Goal: Navigation & Orientation: Understand site structure

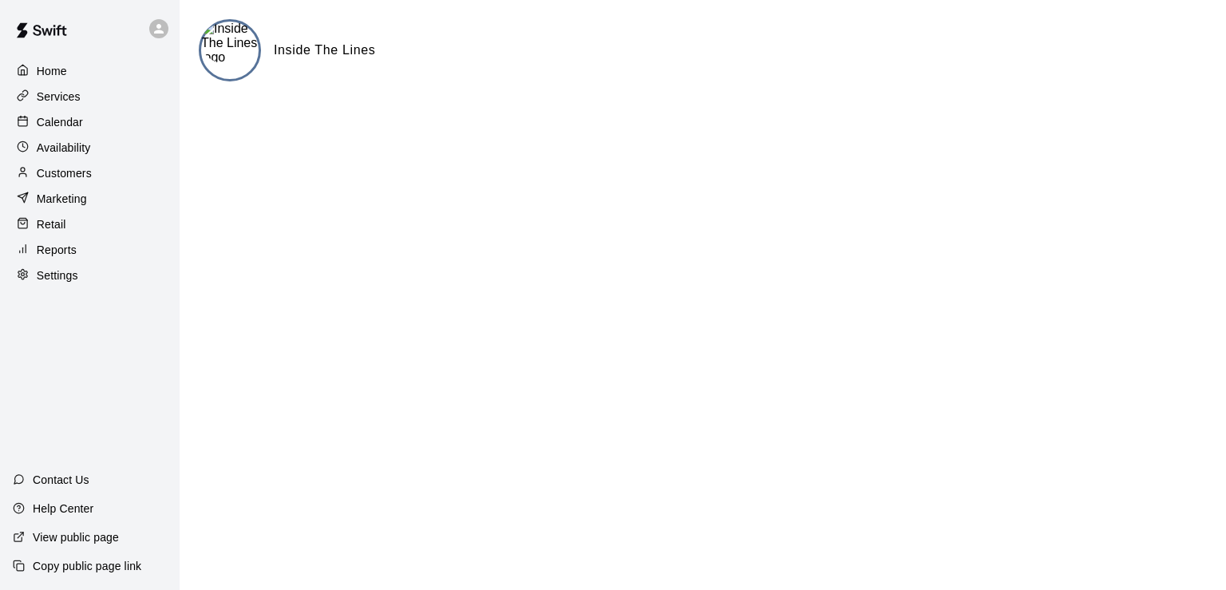
click at [73, 105] on p "Services" at bounding box center [59, 97] width 44 height 16
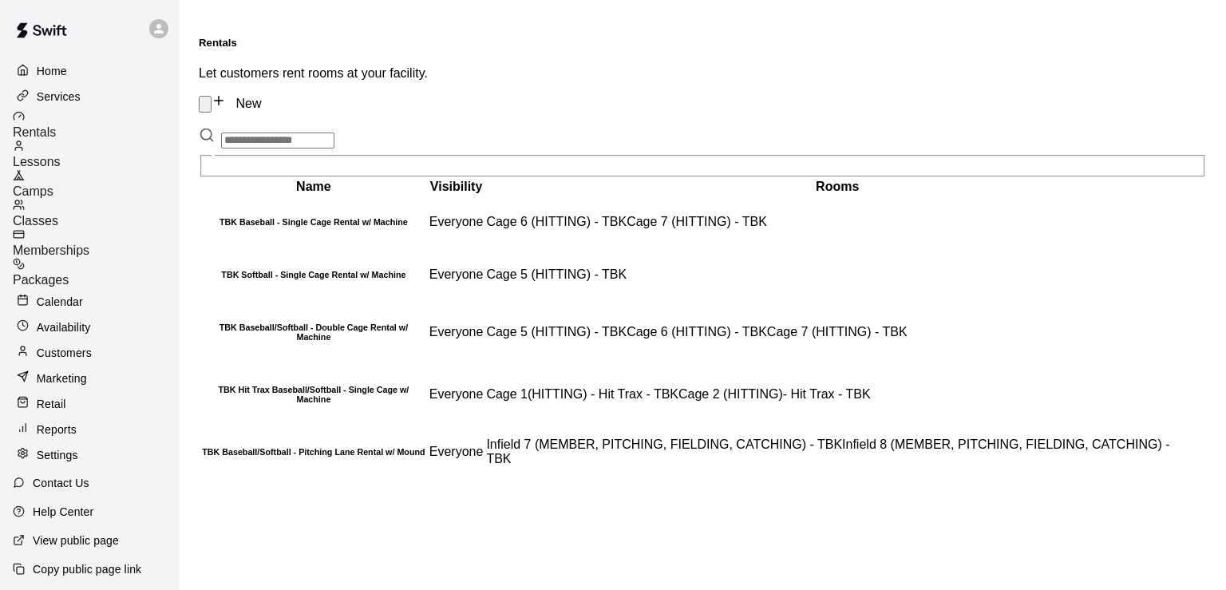
click at [89, 243] on span "Memberships" at bounding box center [51, 250] width 77 height 14
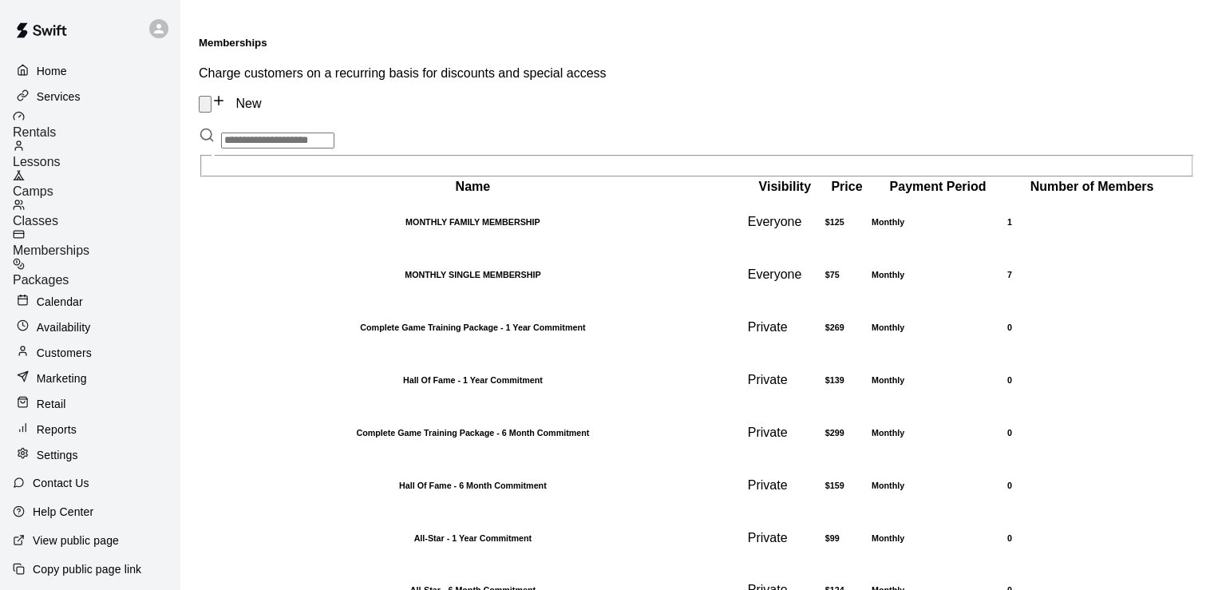
click at [65, 421] on p "Reports" at bounding box center [57, 429] width 40 height 16
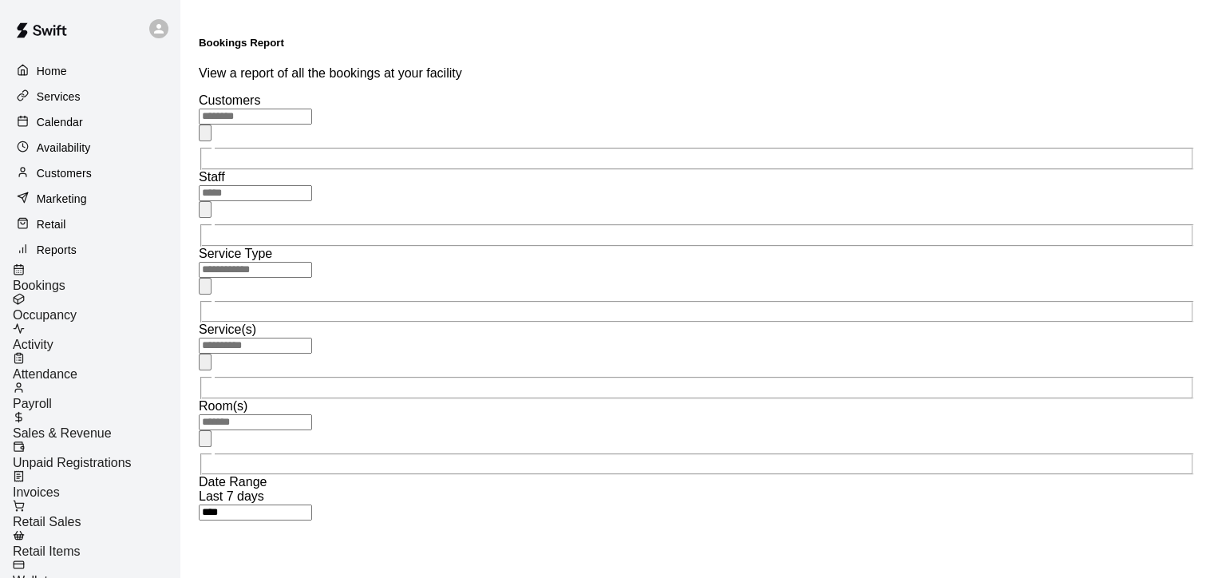
click at [78, 426] on span "Sales & Revenue" at bounding box center [62, 433] width 99 height 14
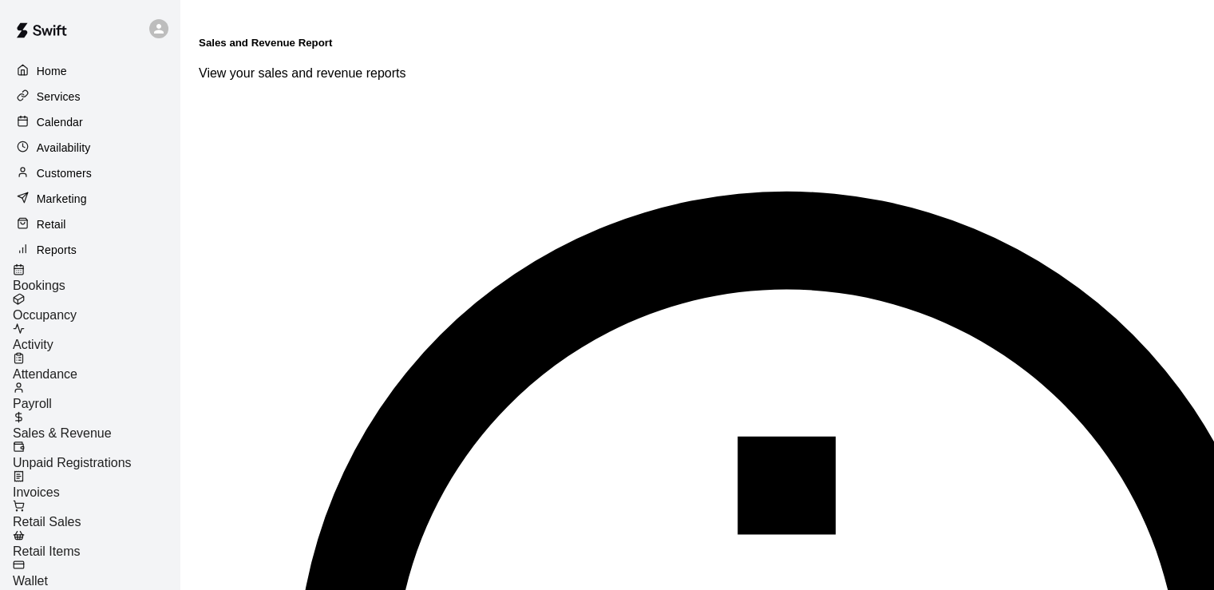
click at [67, 124] on p "Calendar" at bounding box center [60, 122] width 46 height 16
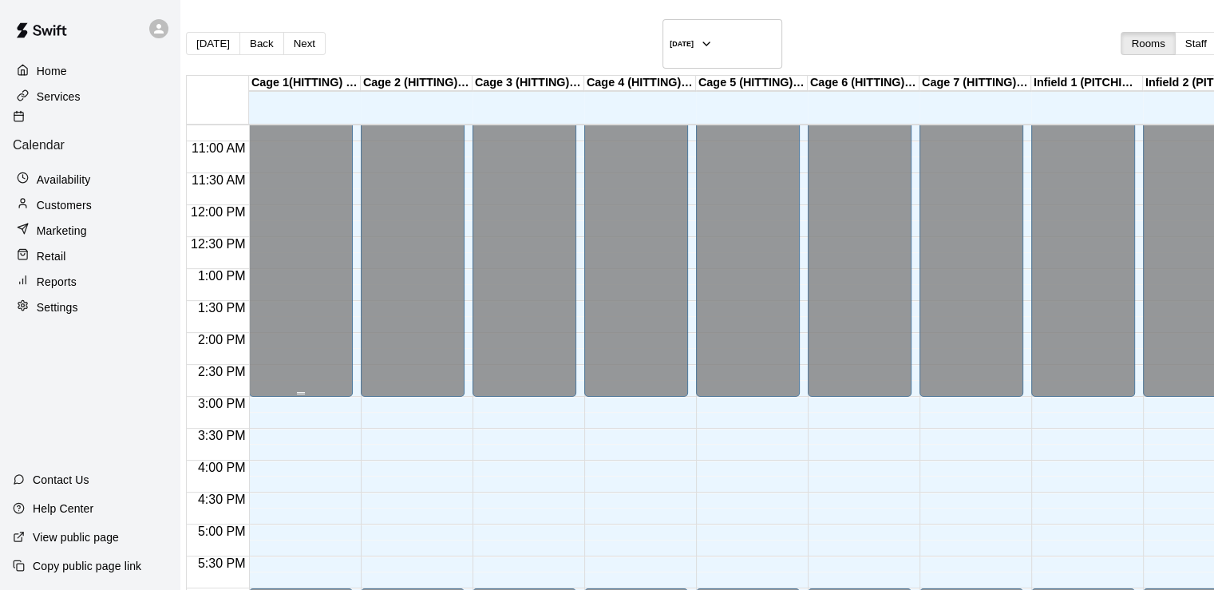
scroll to position [757, 0]
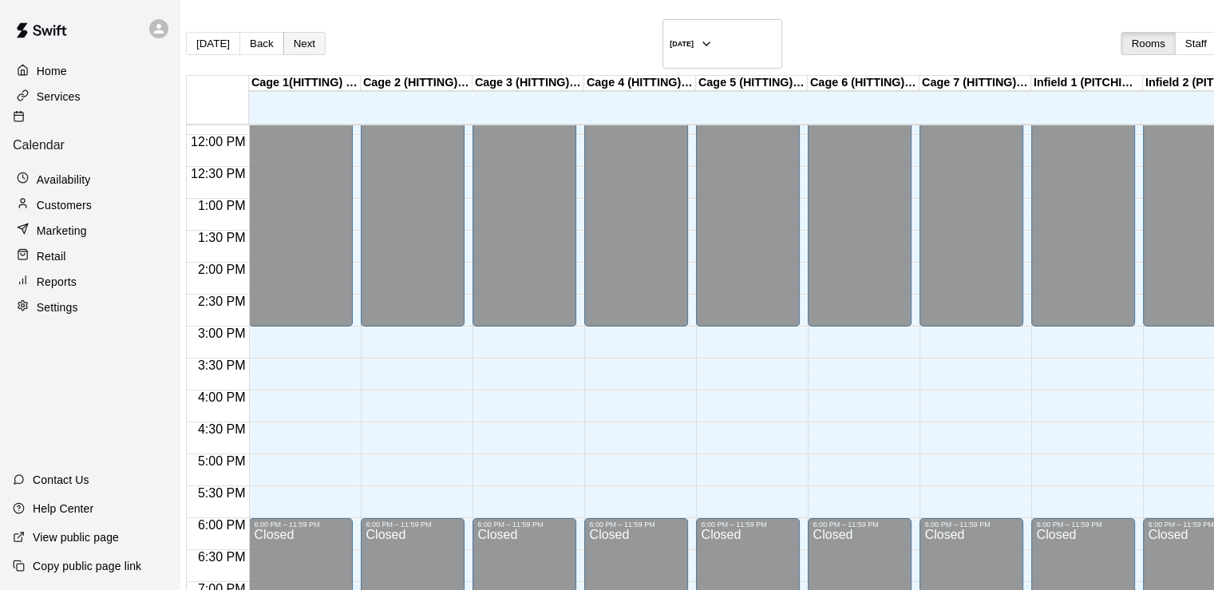
click at [320, 37] on button "Next" at bounding box center [304, 43] width 42 height 23
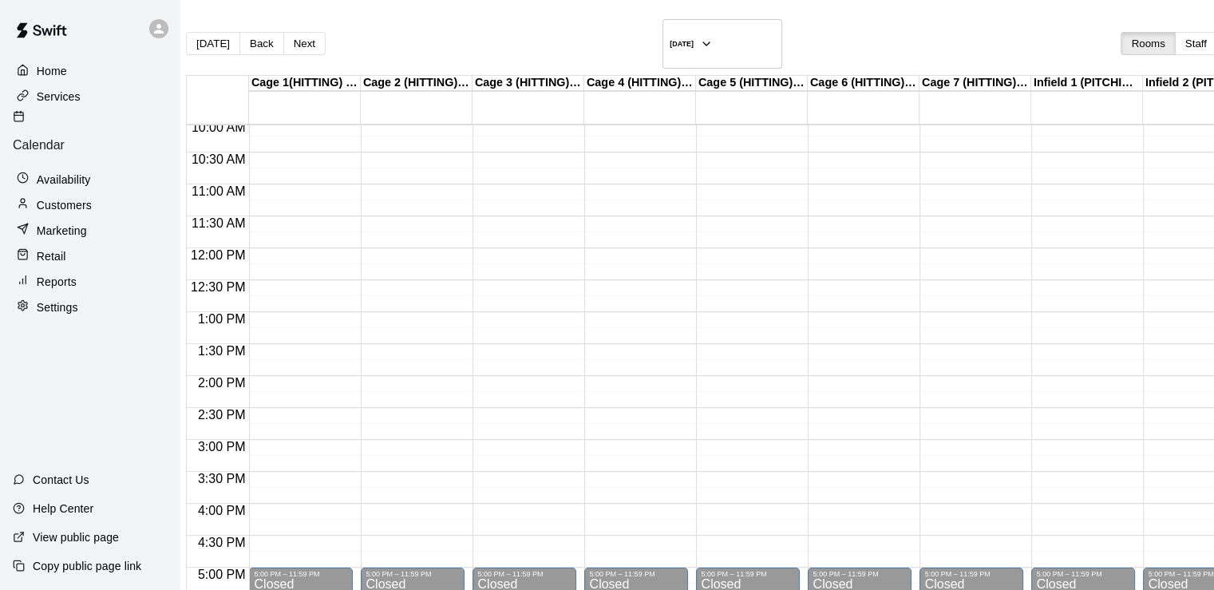
scroll to position [646, 0]
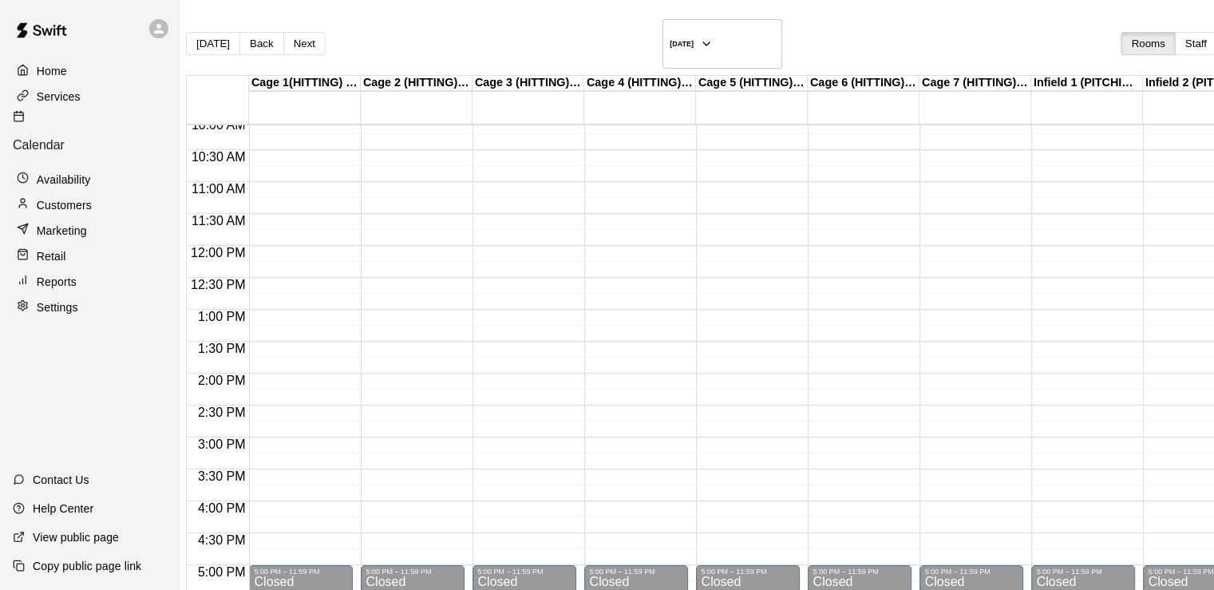
click at [57, 67] on p "Home" at bounding box center [52, 71] width 30 height 16
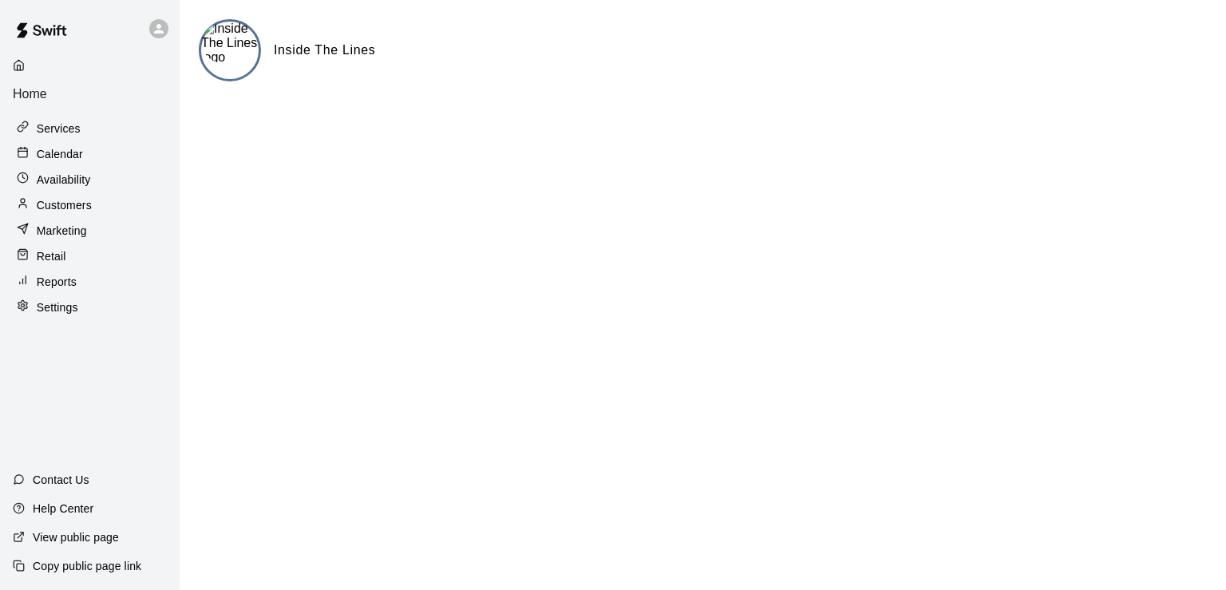
click at [65, 299] on p "Settings" at bounding box center [57, 307] width 41 height 16
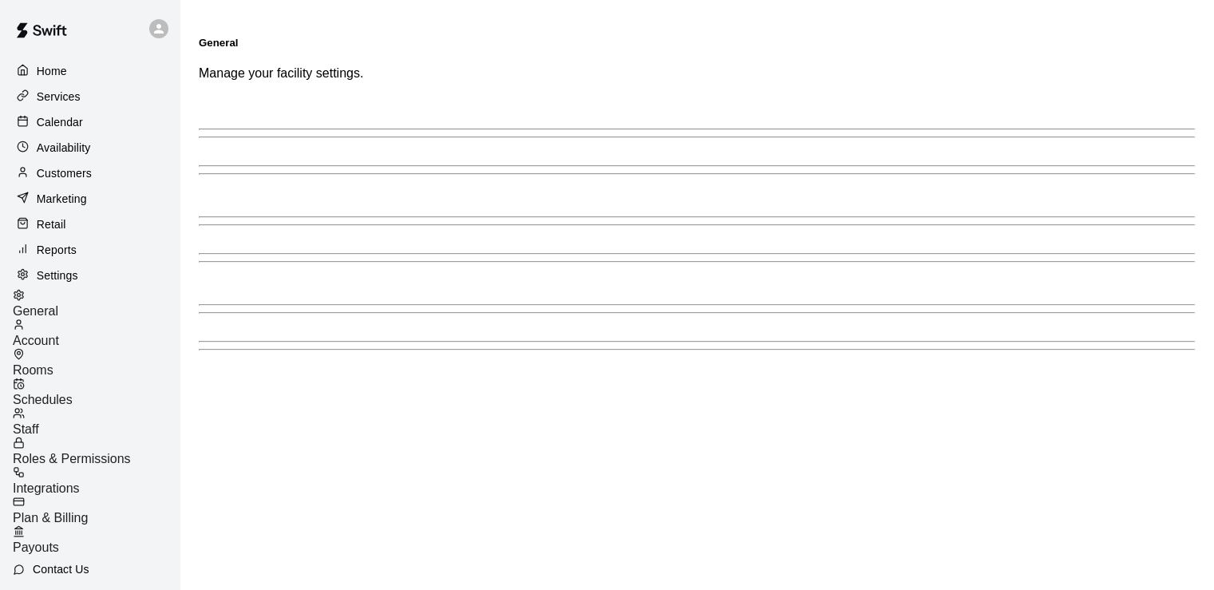
select select "**"
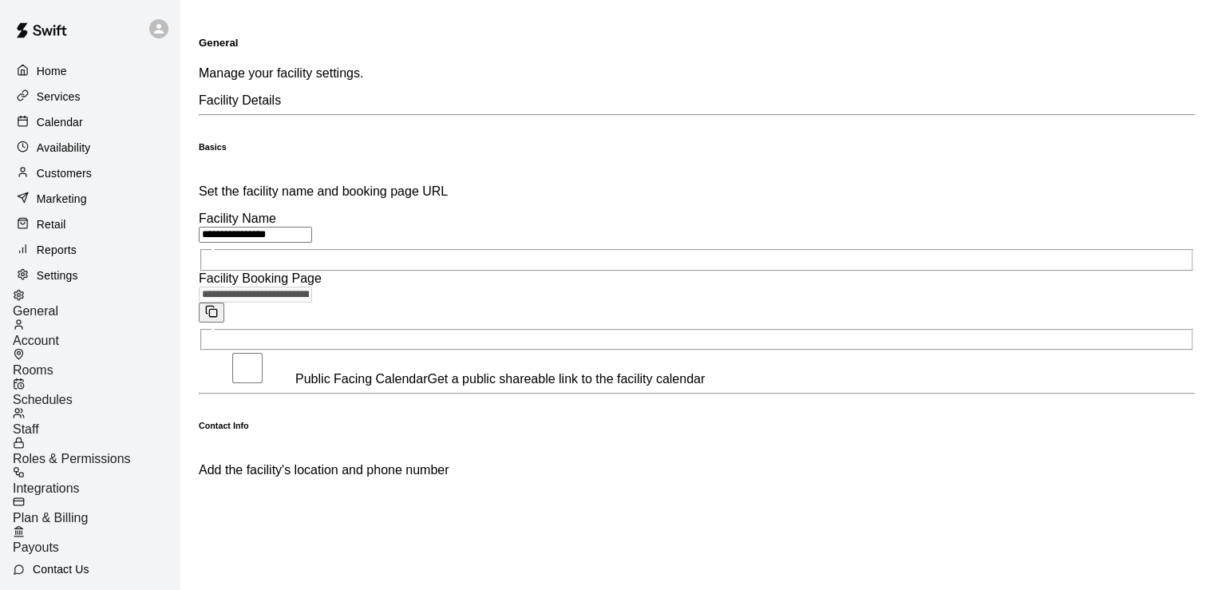
click at [73, 393] on span "Schedules" at bounding box center [43, 400] width 60 height 14
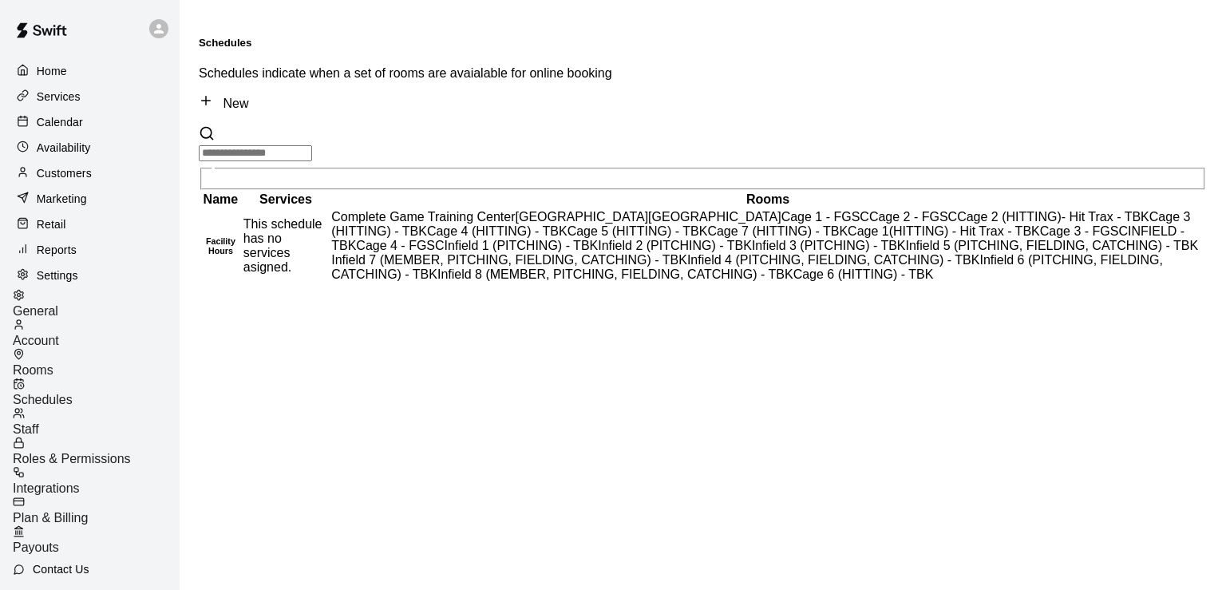
click at [76, 153] on p "Availability" at bounding box center [64, 148] width 54 height 16
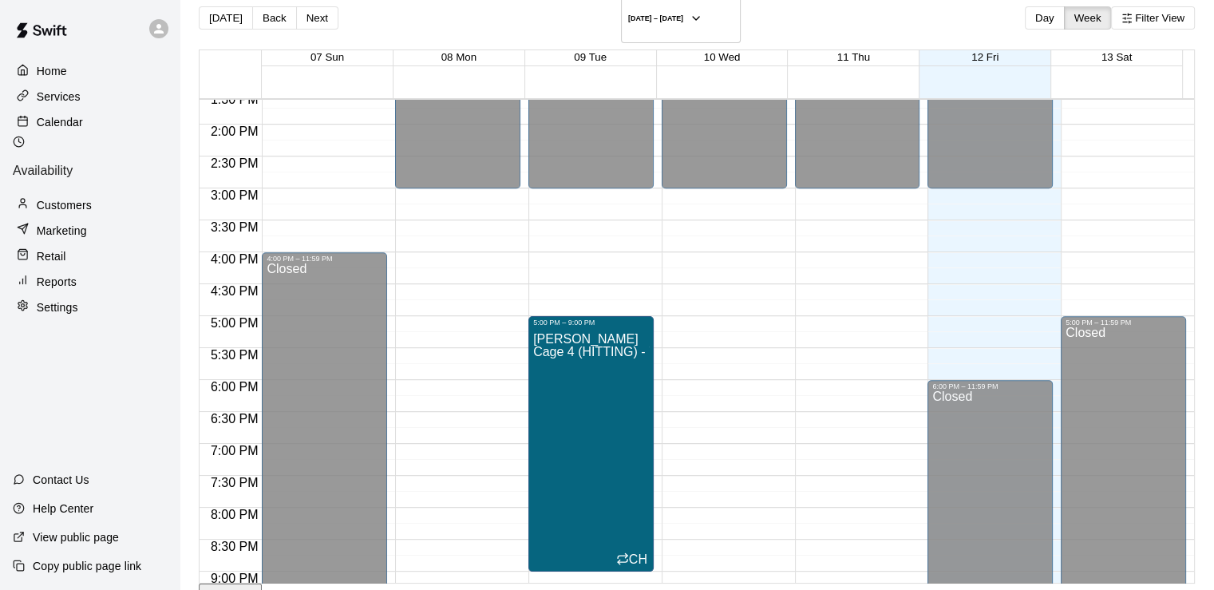
scroll to position [867, 0]
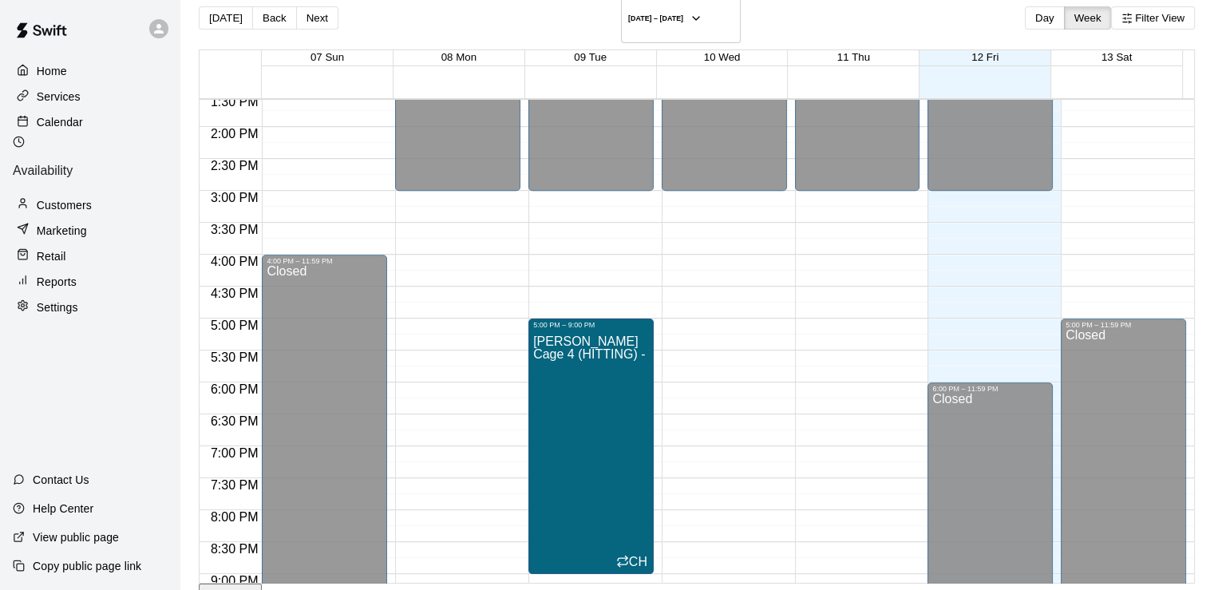
click at [80, 73] on div "Home" at bounding box center [90, 71] width 154 height 24
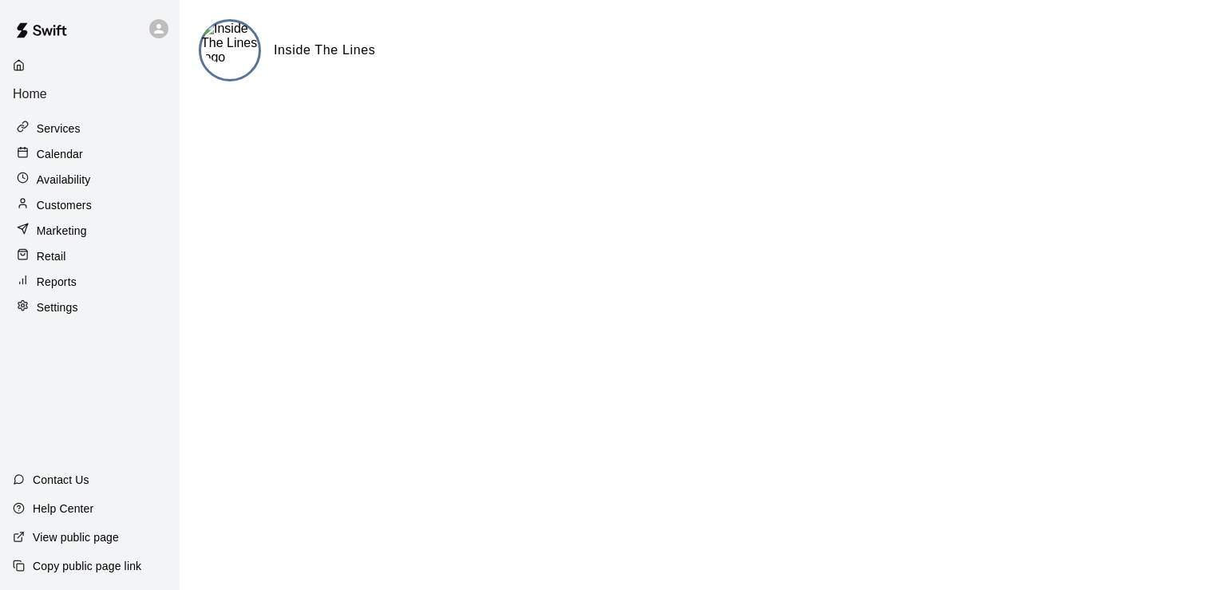
click at [287, 57] on h6 "Inside The Lines" at bounding box center [324, 50] width 101 height 21
click at [57, 299] on p "Settings" at bounding box center [57, 307] width 41 height 16
select select "**"
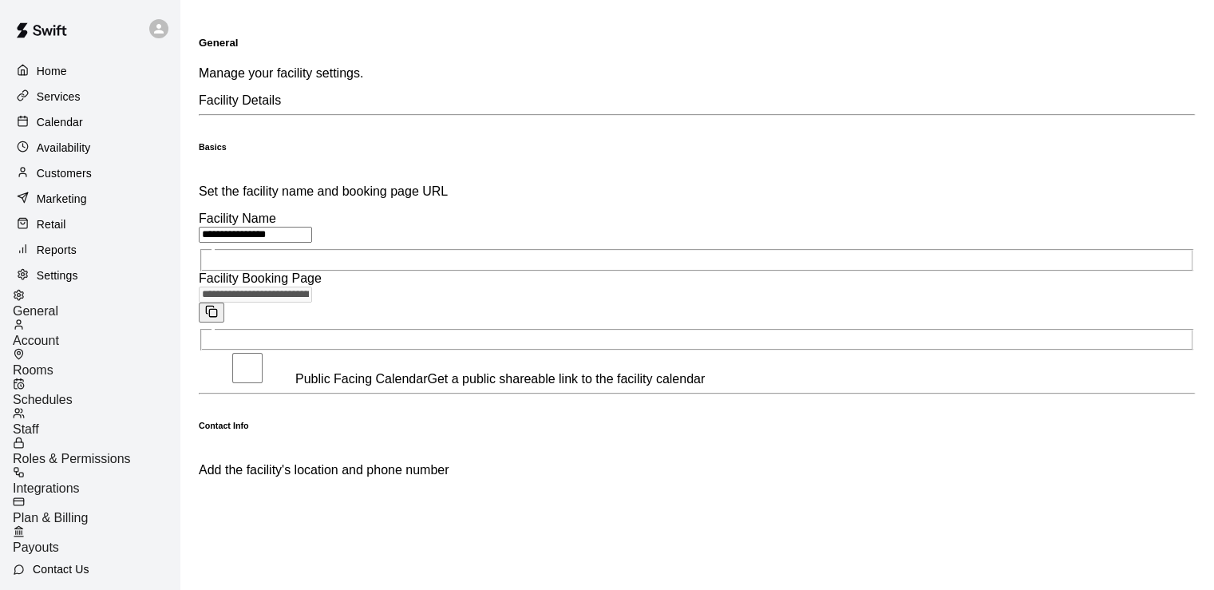
click at [58, 313] on span "General" at bounding box center [35, 311] width 45 height 14
click at [53, 363] on span "Rooms" at bounding box center [33, 370] width 41 height 14
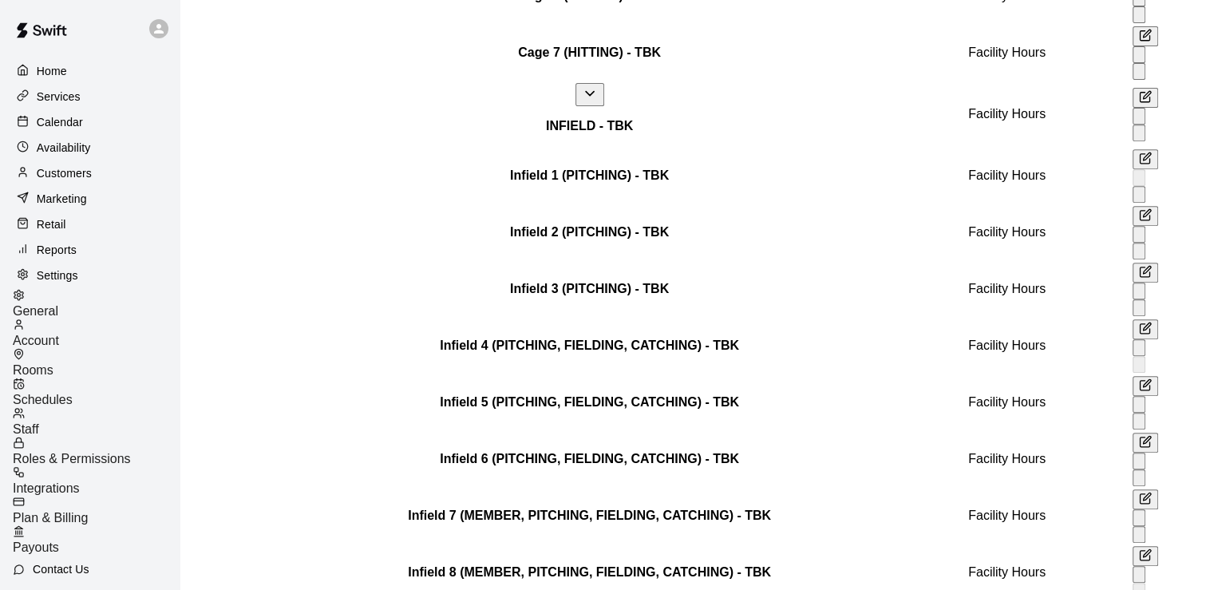
scroll to position [704, 0]
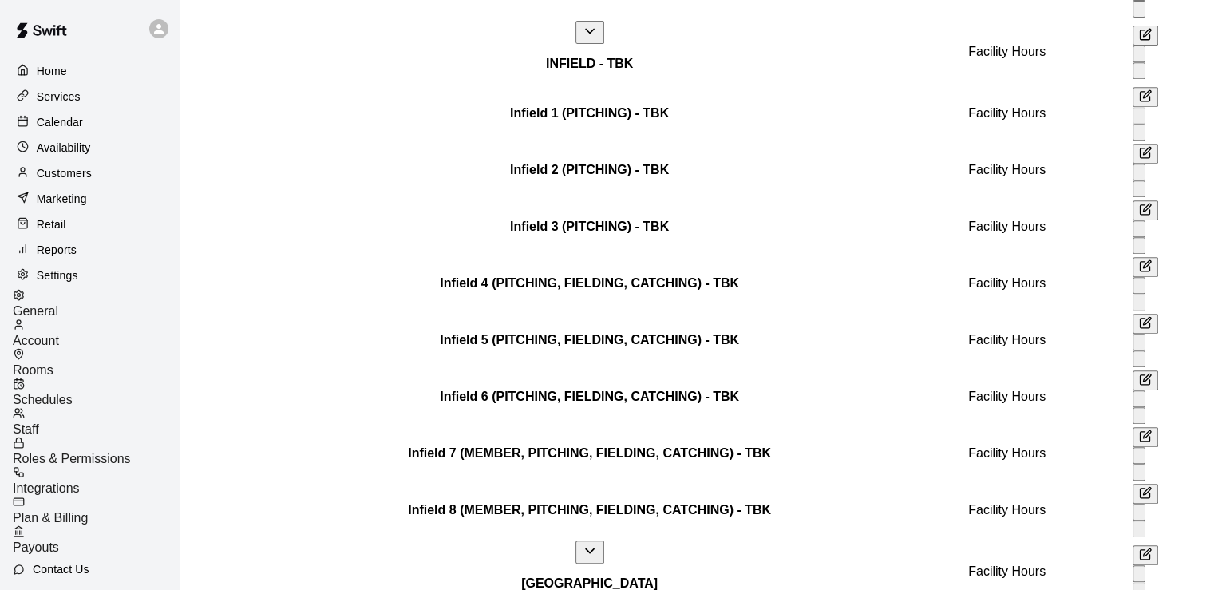
click at [73, 393] on span "Schedules" at bounding box center [43, 400] width 60 height 14
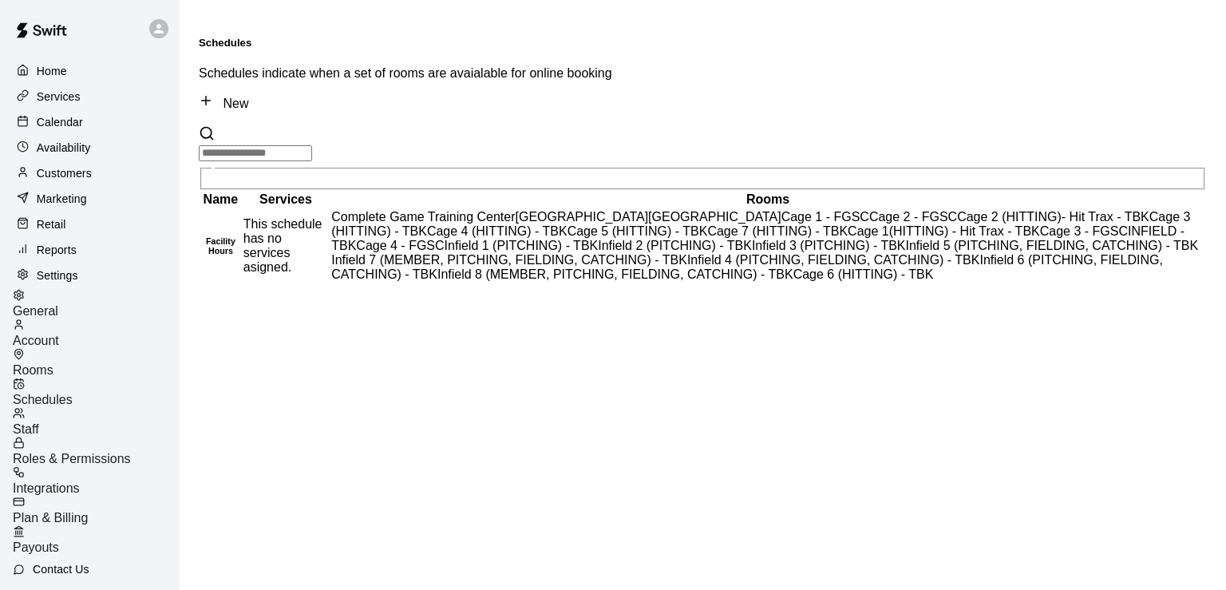
click at [85, 330] on div "Account" at bounding box center [96, 333] width 167 height 30
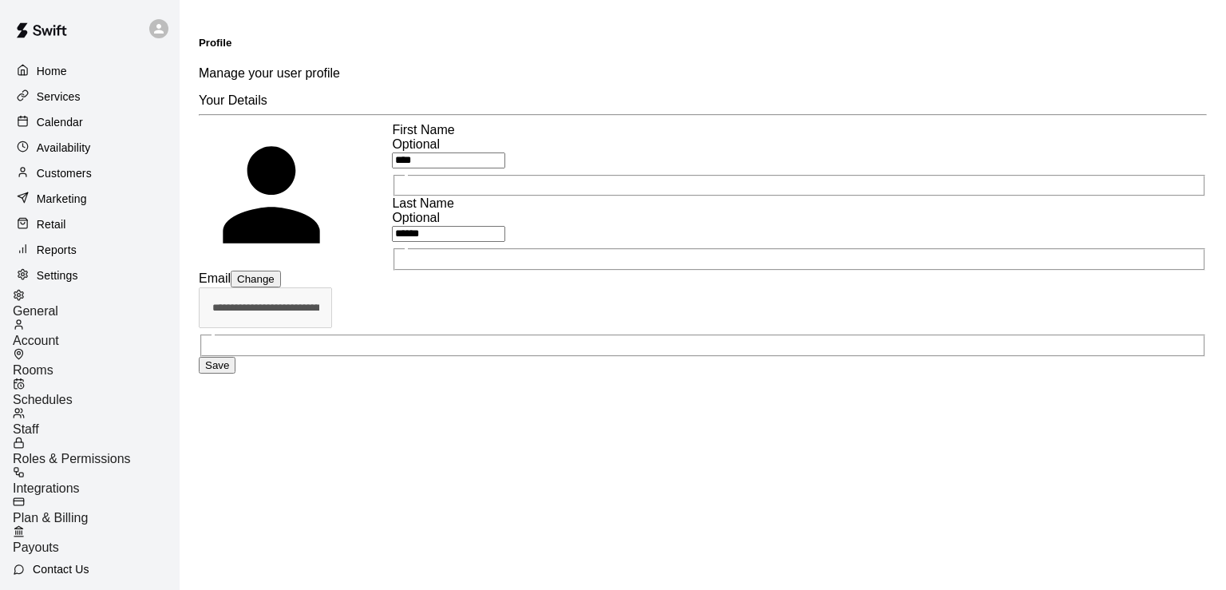
click at [61, 303] on div "General" at bounding box center [96, 304] width 167 height 30
select select "**"
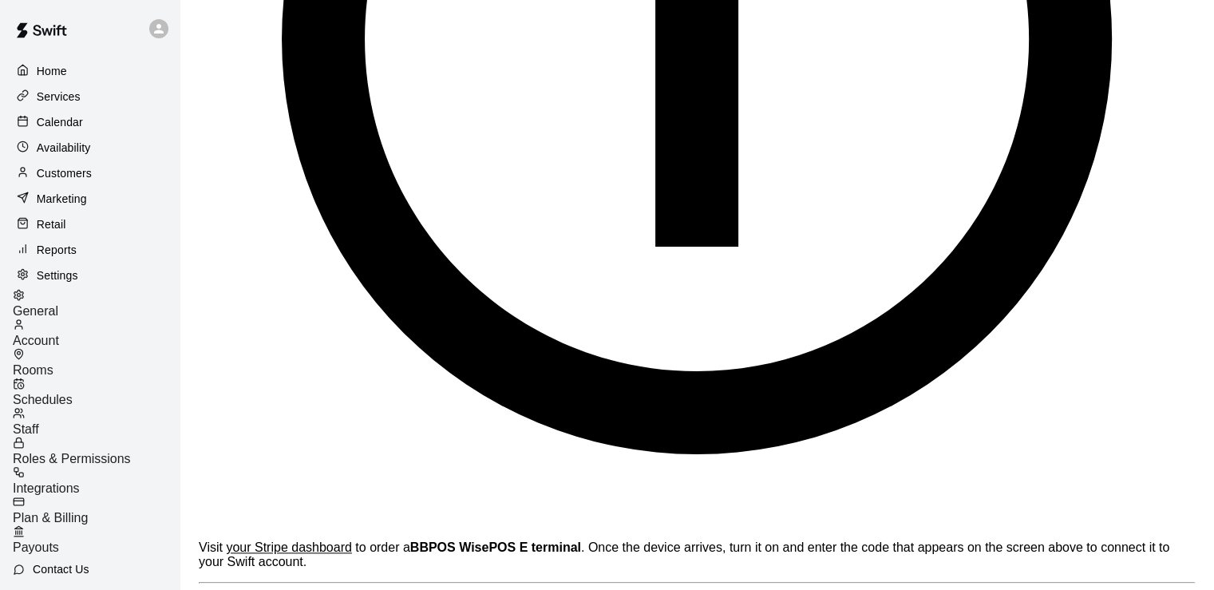
scroll to position [70, 0]
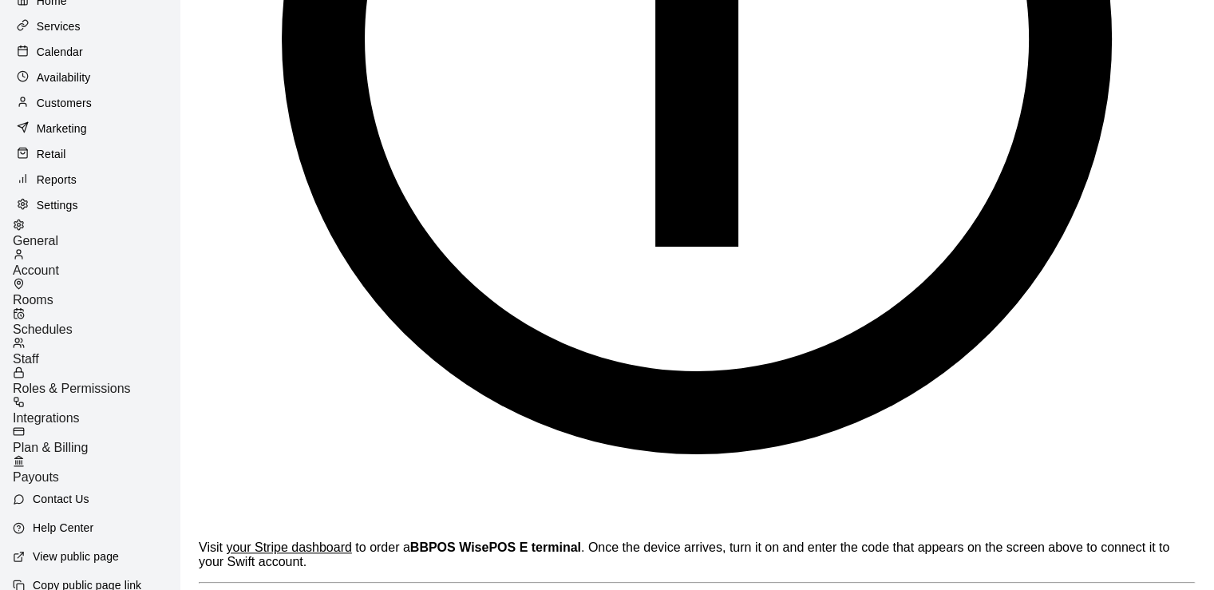
click at [63, 520] on p "Help Center" at bounding box center [63, 528] width 61 height 16
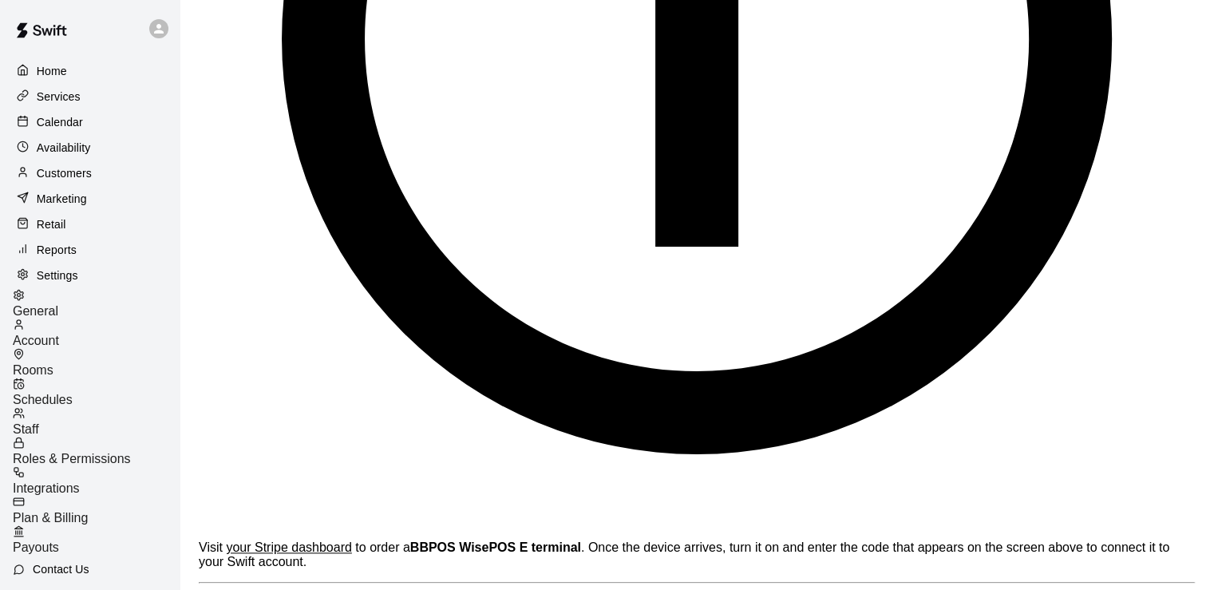
scroll to position [0, 0]
click at [73, 393] on span "Schedules" at bounding box center [43, 400] width 60 height 14
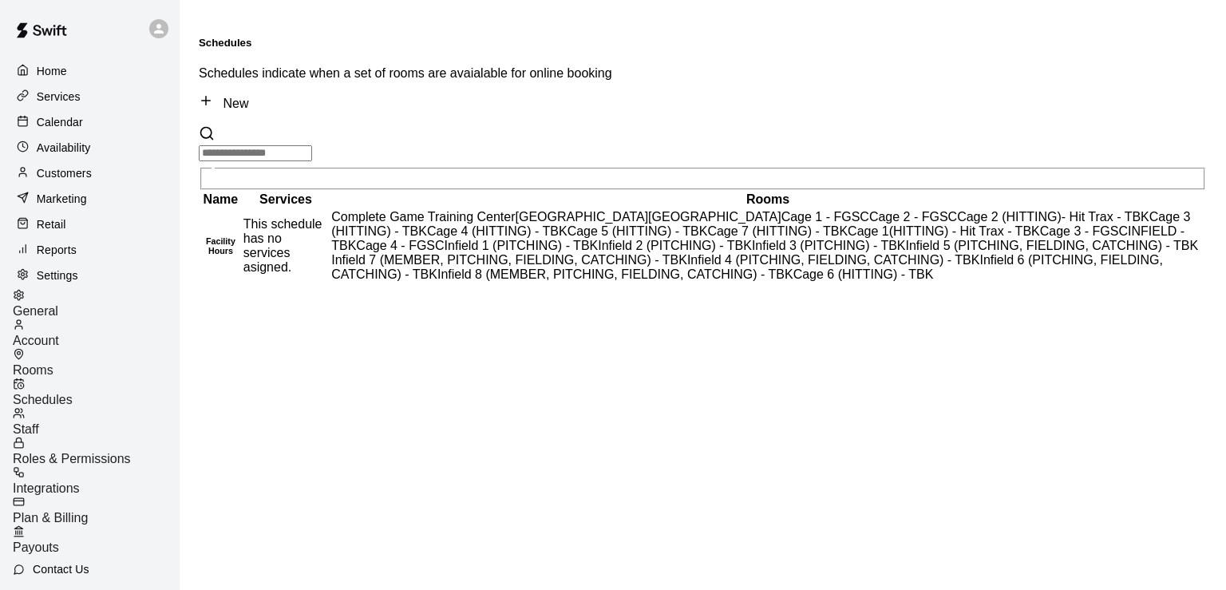
click at [312, 145] on input "text" at bounding box center [255, 153] width 113 height 16
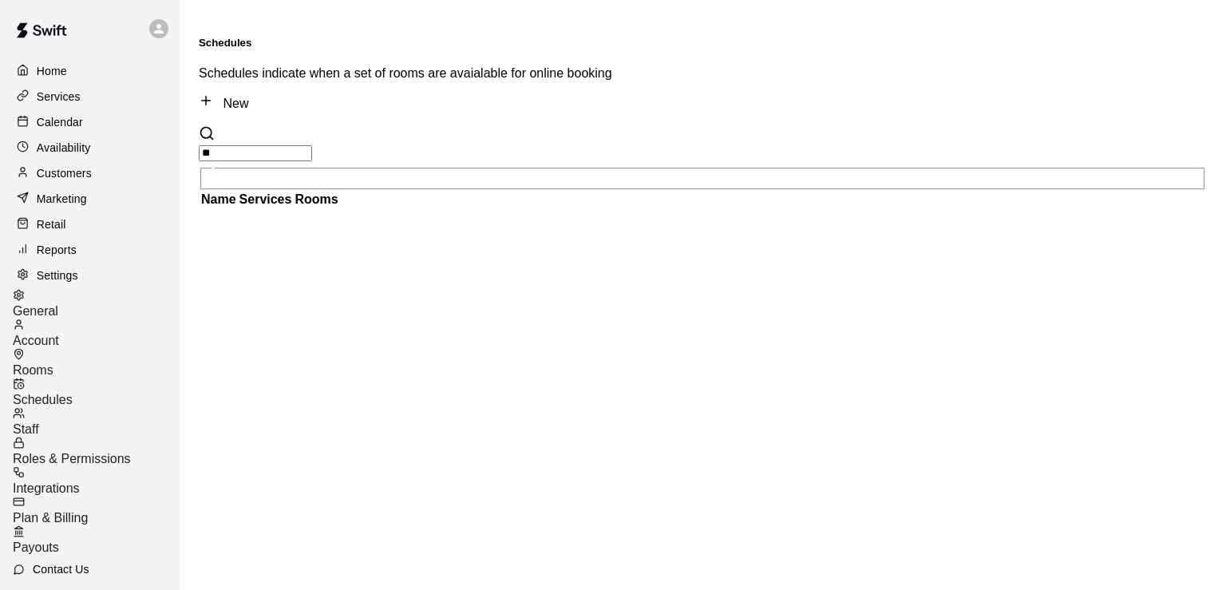
type input "*"
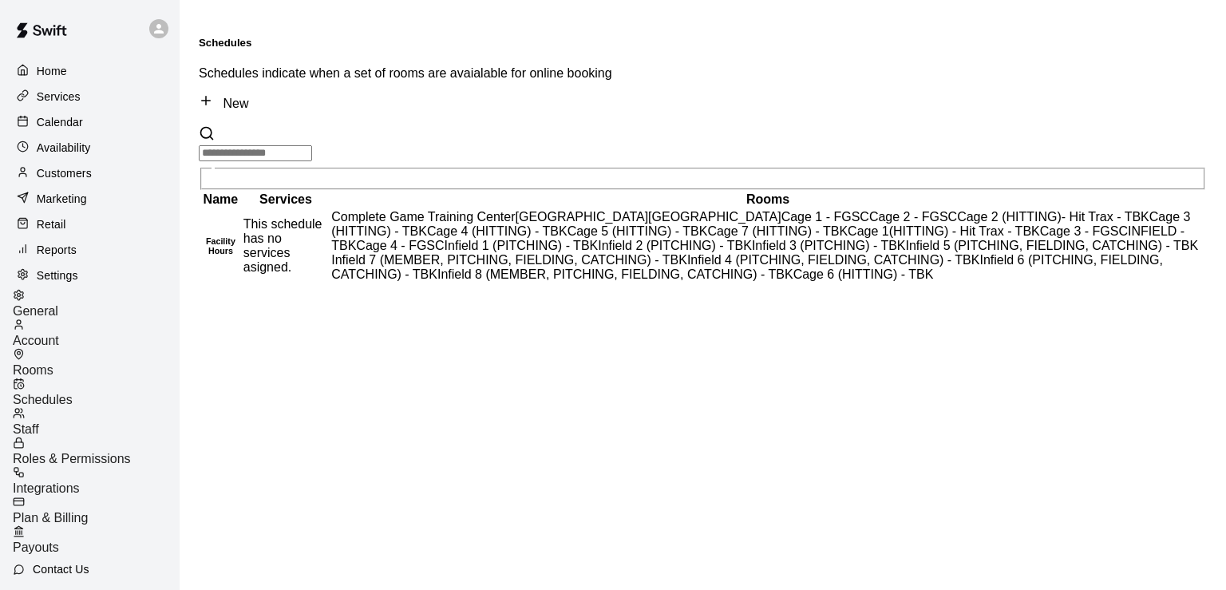
click at [223, 255] on h6 "Facility Hours" at bounding box center [220, 245] width 39 height 19
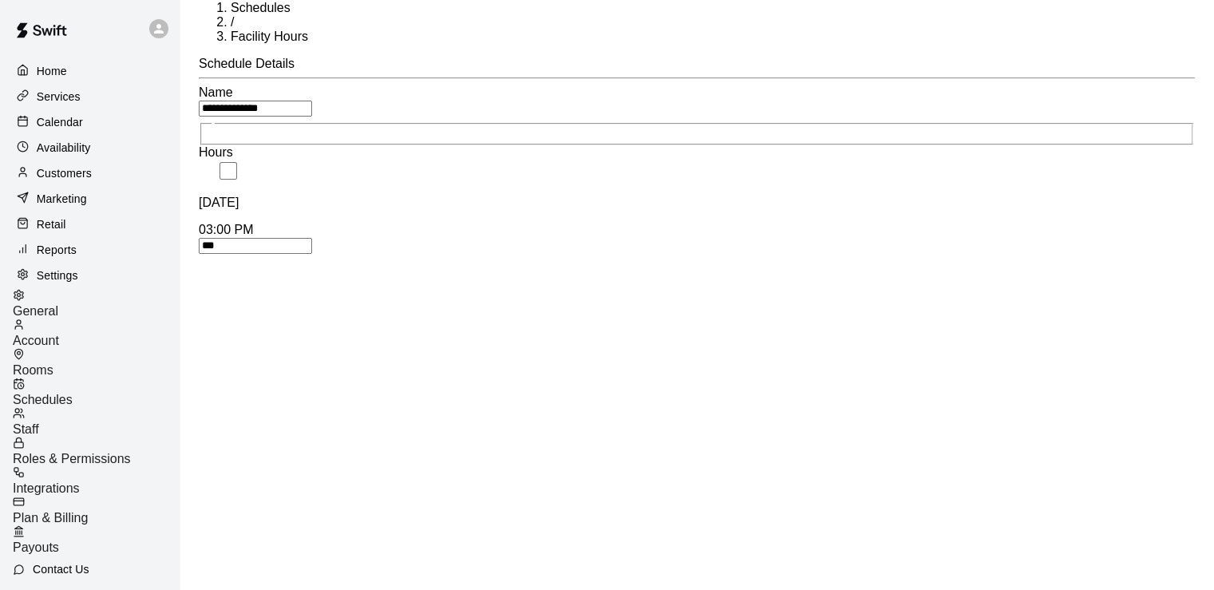
scroll to position [22, 0]
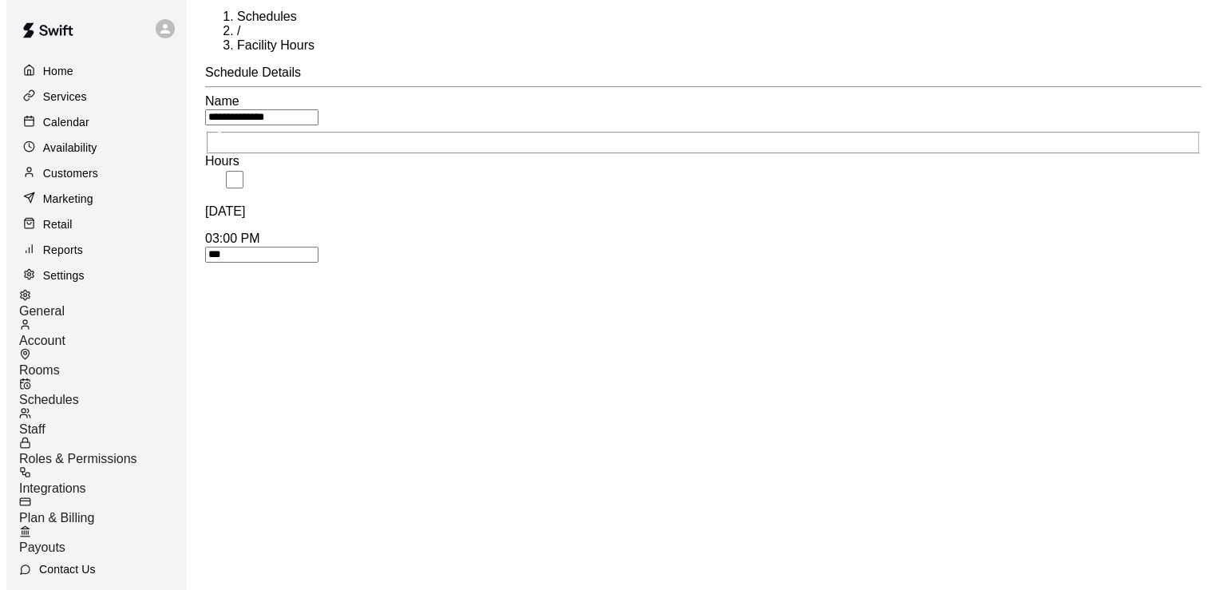
scroll to position [13, 0]
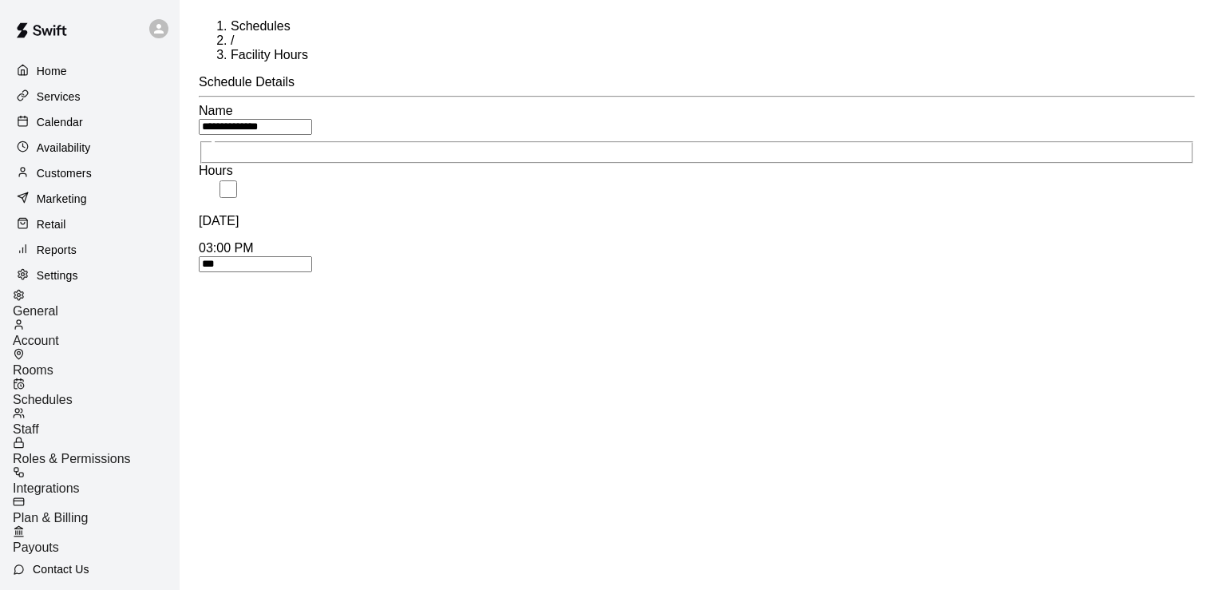
type input "****"
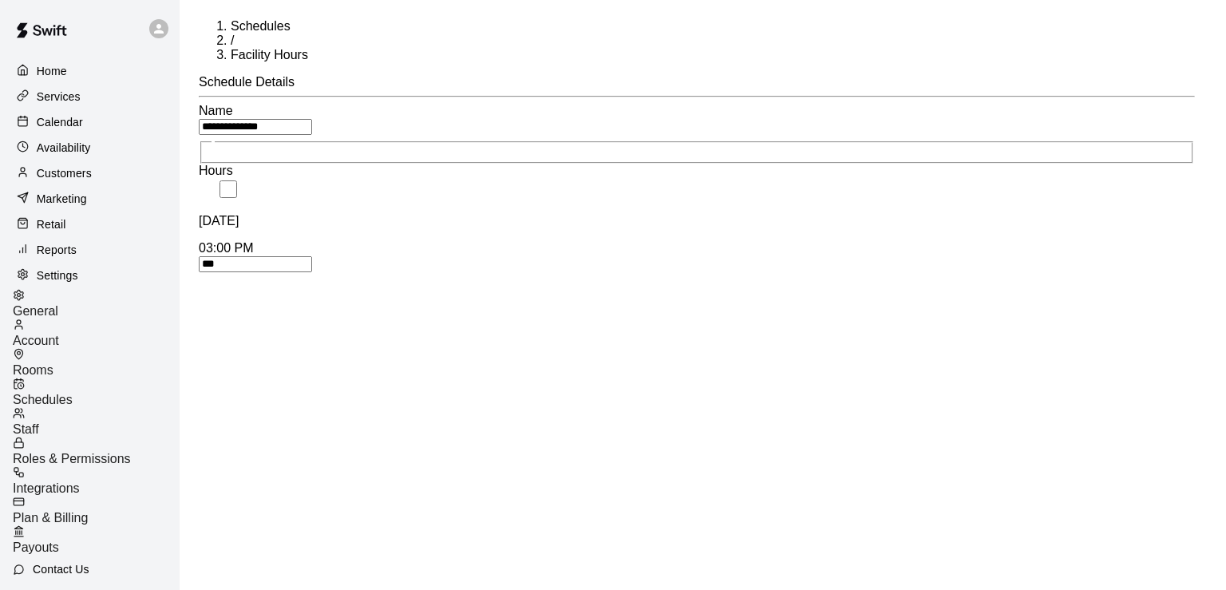
type input "****"
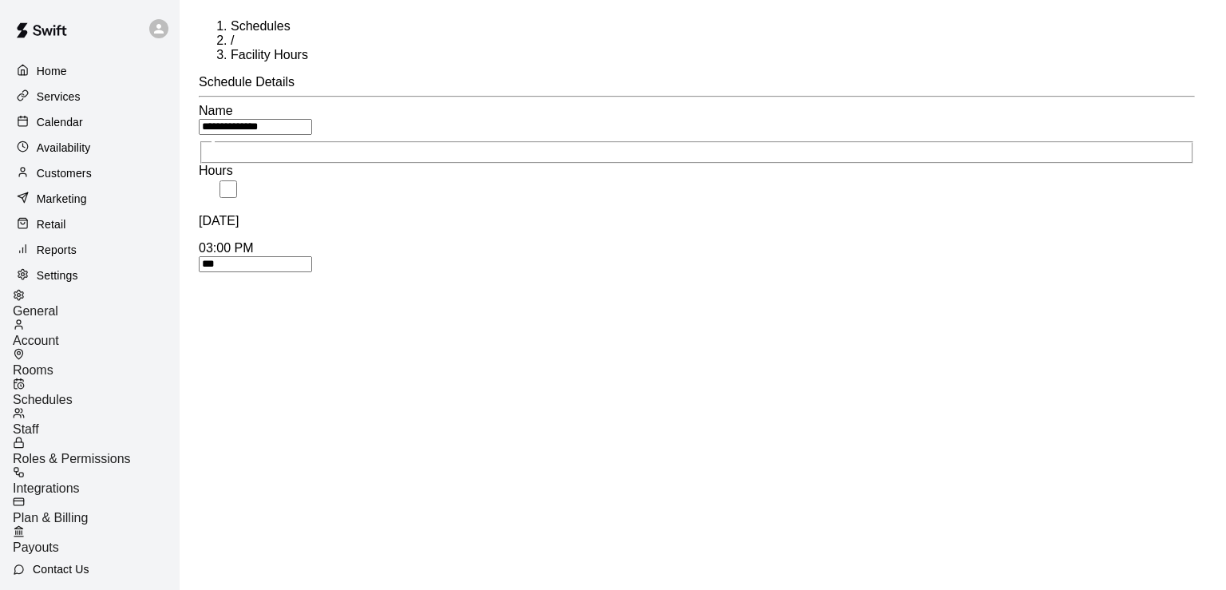
type input "****"
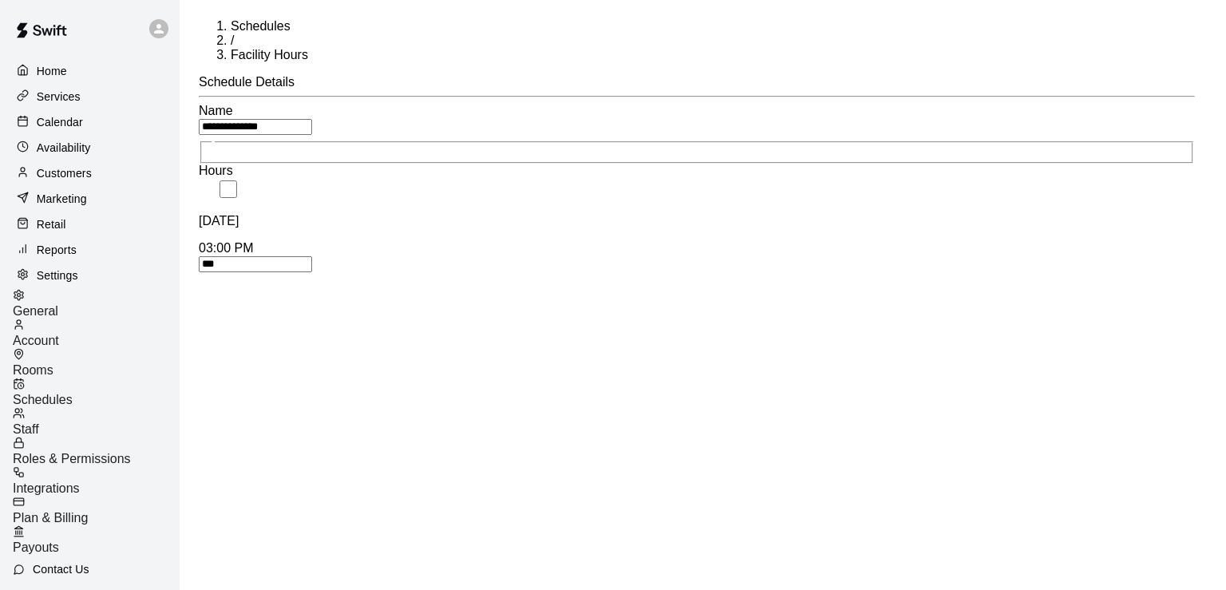
type input "****"
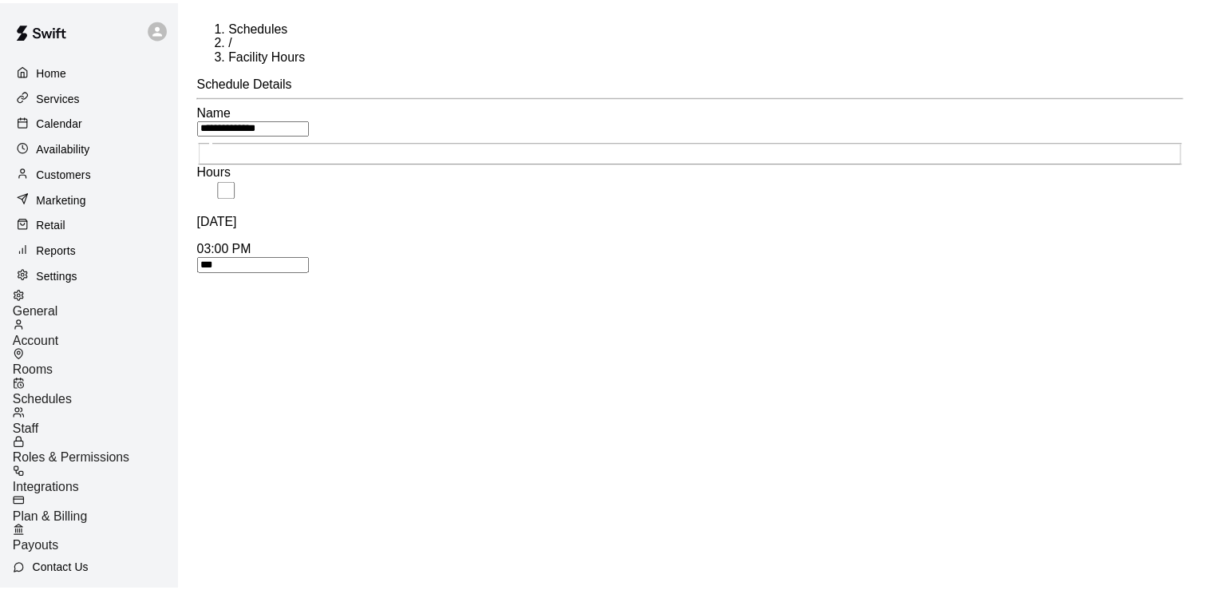
scroll to position [1343, 0]
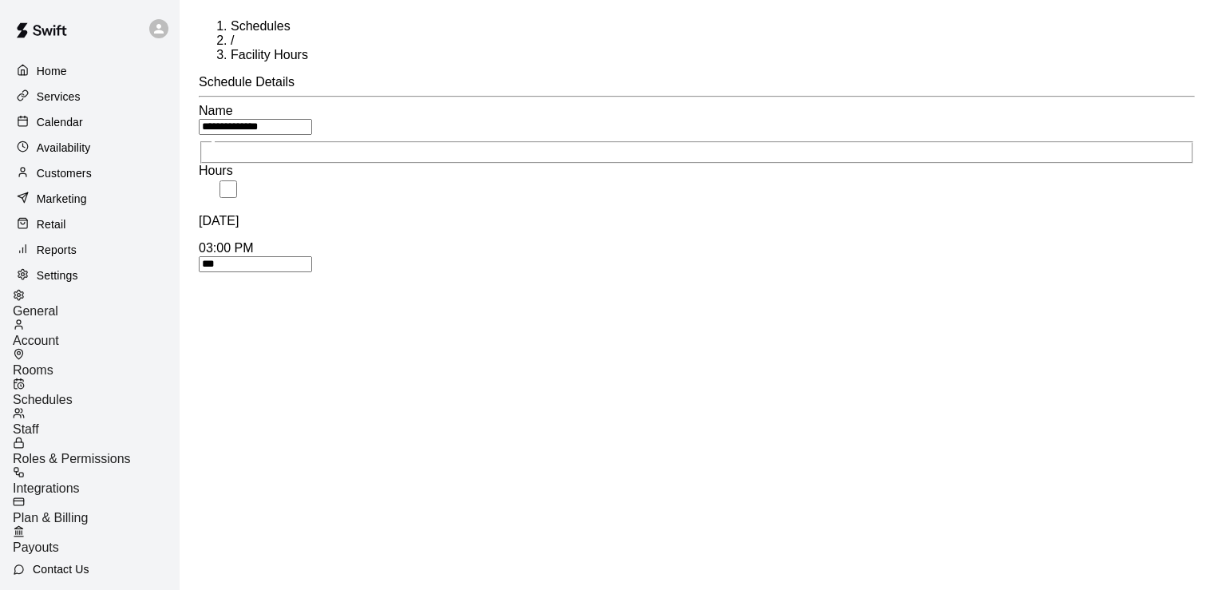
type input "***"
type input "****"
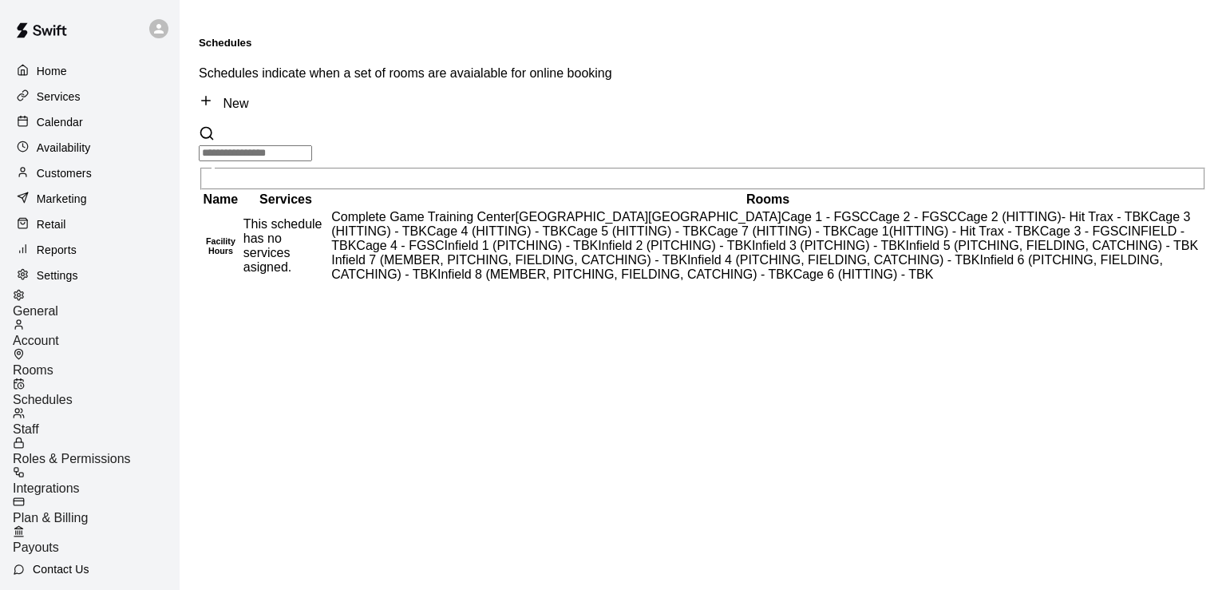
click at [649, 210] on span "TBK Bank Sports Complex" at bounding box center [582, 217] width 133 height 14
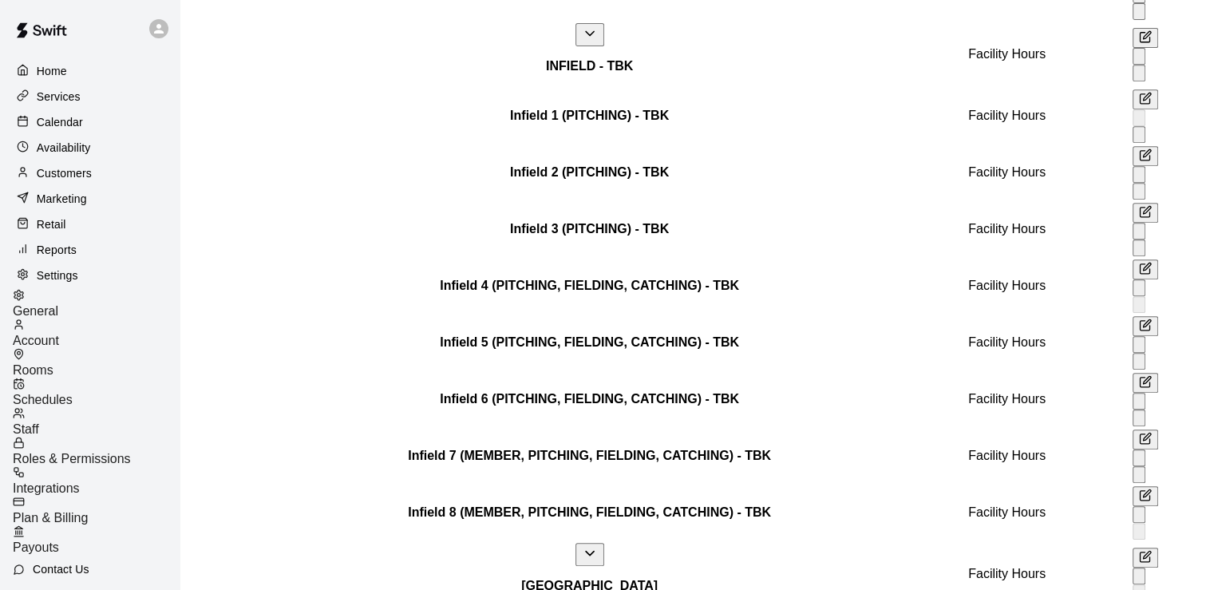
scroll to position [704, 0]
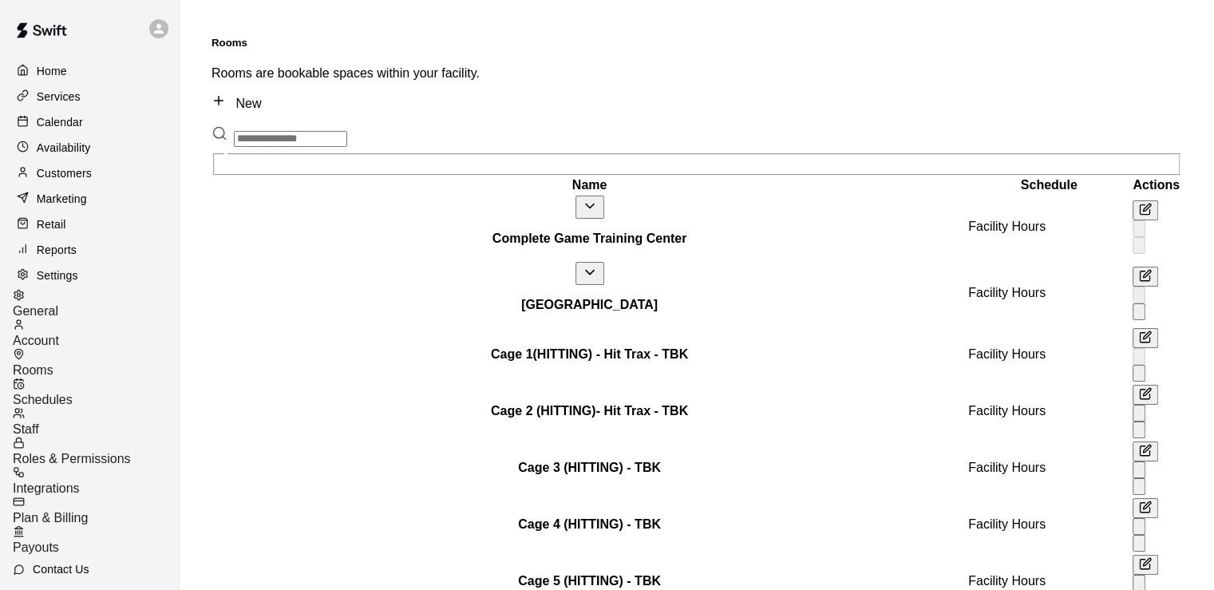
click at [73, 394] on span "Schedules" at bounding box center [43, 400] width 60 height 14
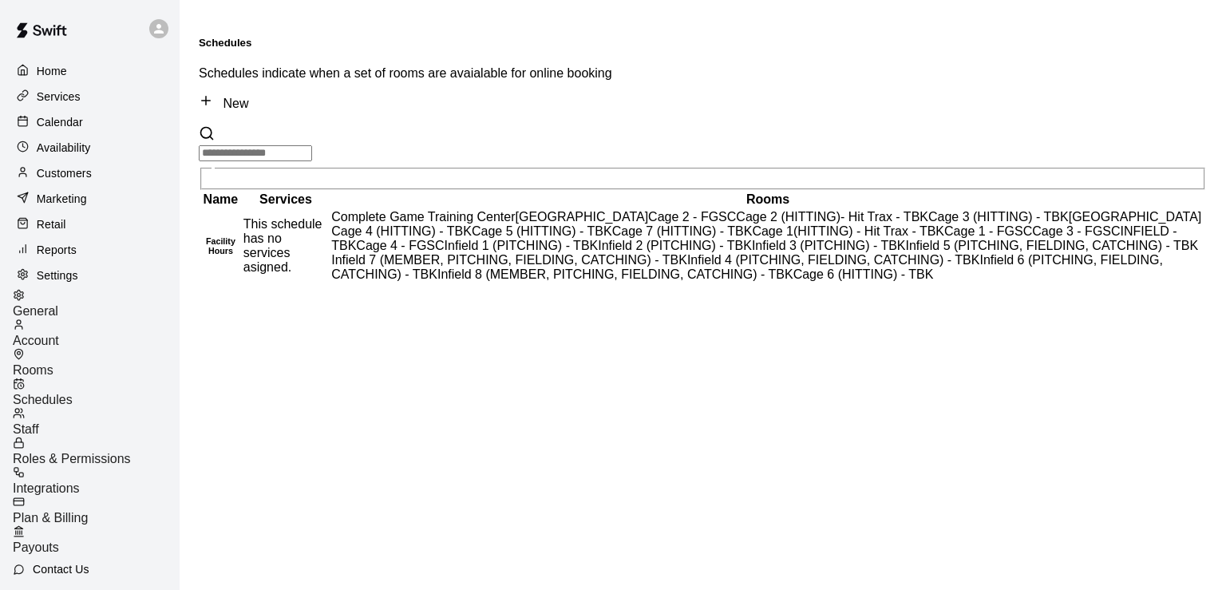
click at [649, 210] on span "Forest Grove Sports Complex" at bounding box center [582, 217] width 133 height 14
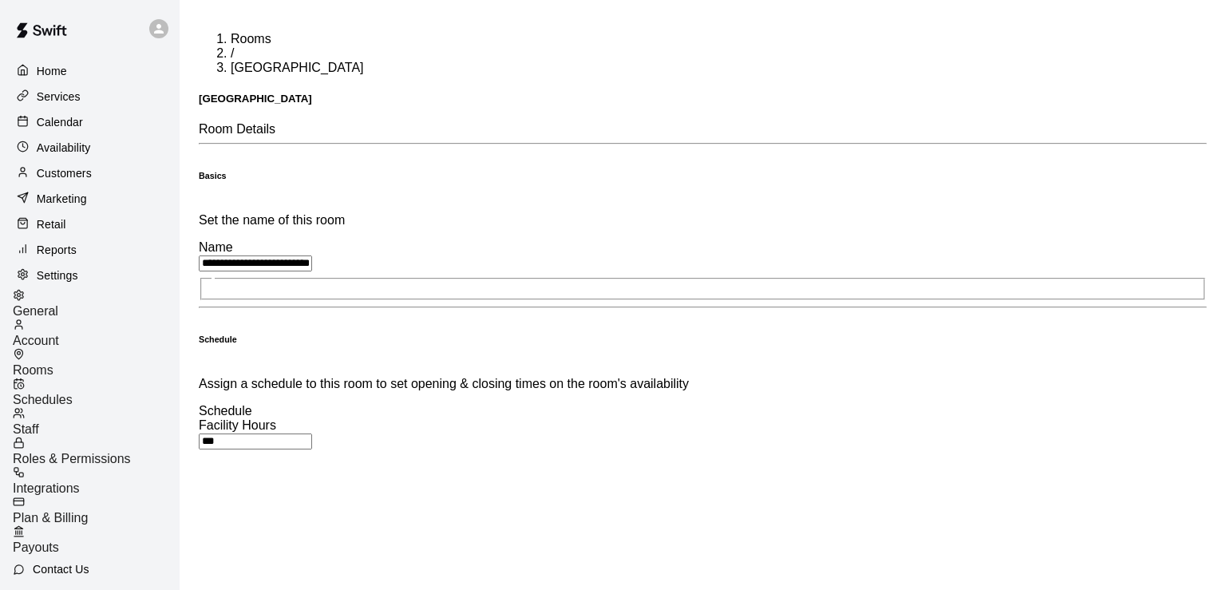
click at [231, 45] on span "Rooms" at bounding box center [251, 39] width 41 height 14
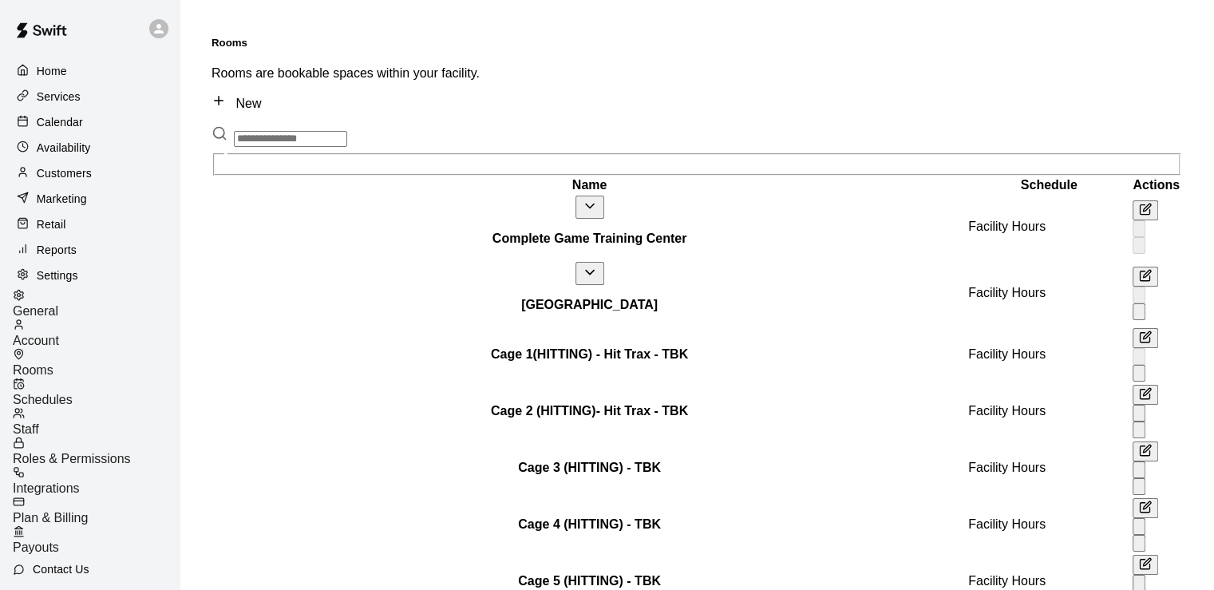
click at [73, 393] on span "Schedules" at bounding box center [43, 400] width 60 height 14
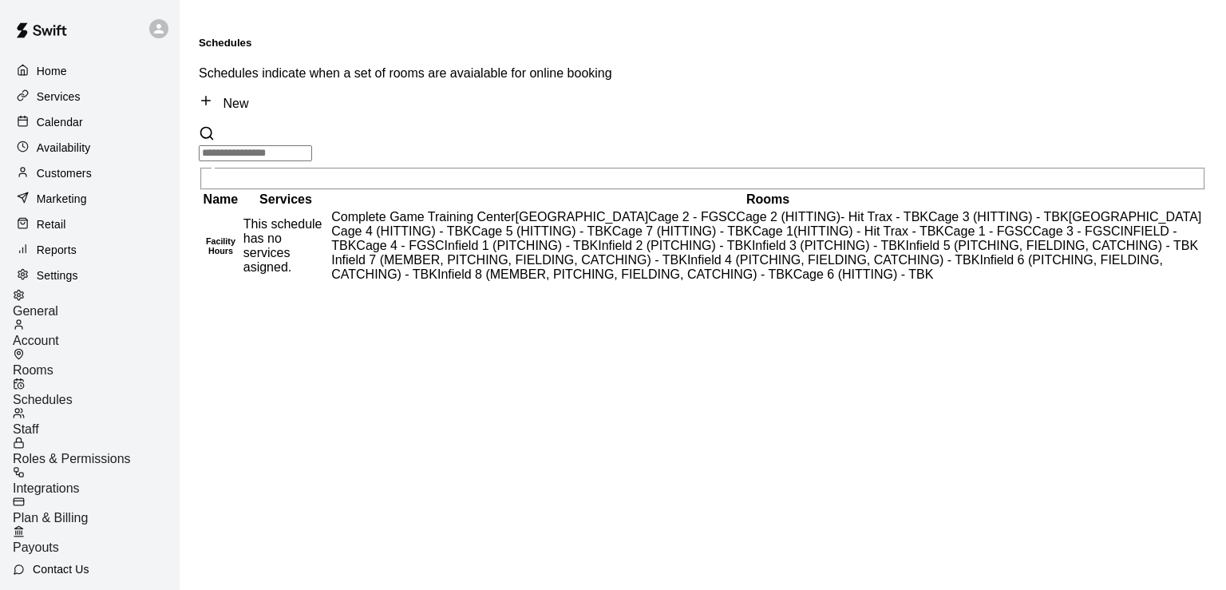
click at [312, 192] on b "Services" at bounding box center [285, 199] width 53 height 14
click at [70, 99] on p "Services" at bounding box center [59, 97] width 44 height 16
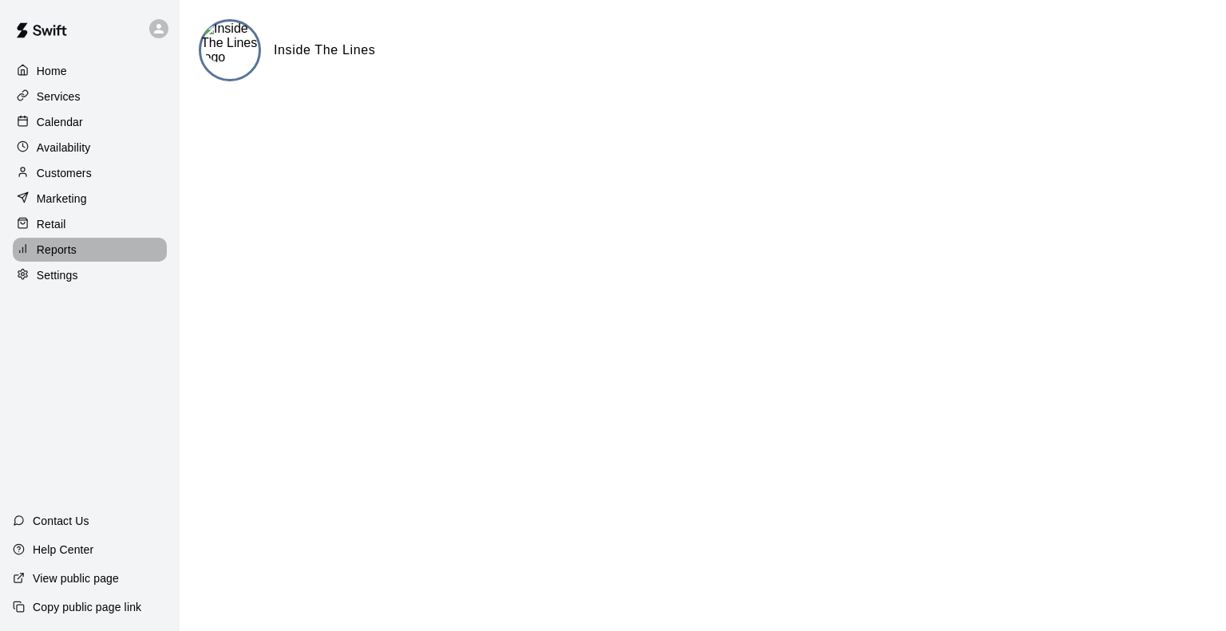
click at [58, 258] on p "Reports" at bounding box center [57, 250] width 40 height 16
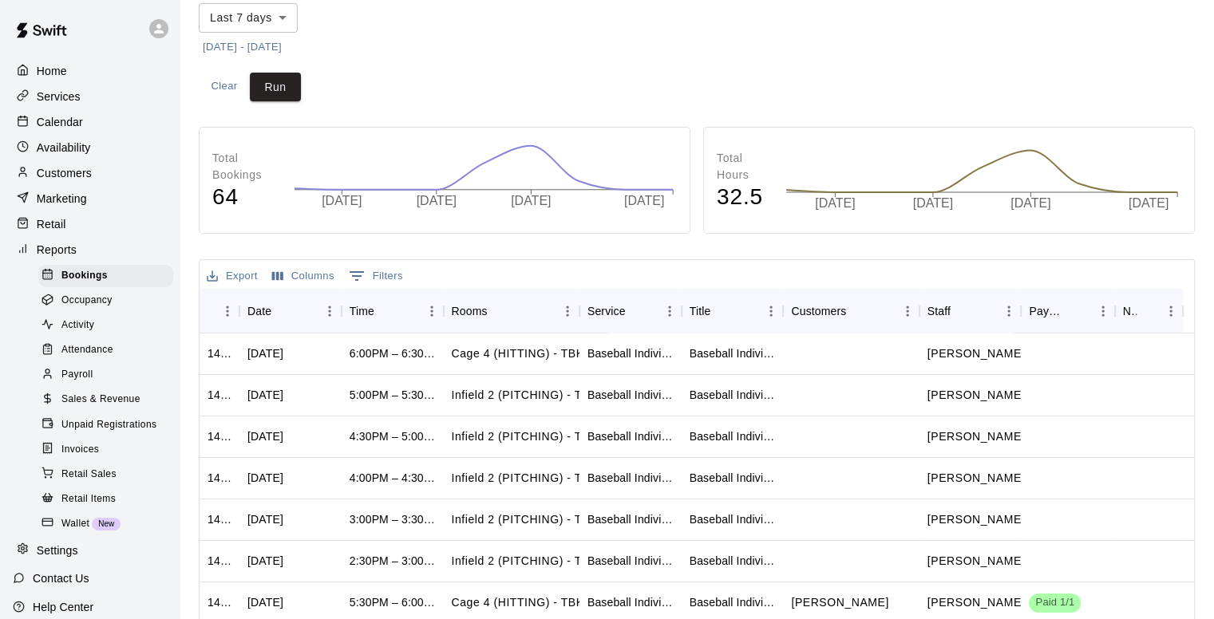
scroll to position [150, 0]
click at [94, 309] on span "Occupancy" at bounding box center [86, 301] width 51 height 16
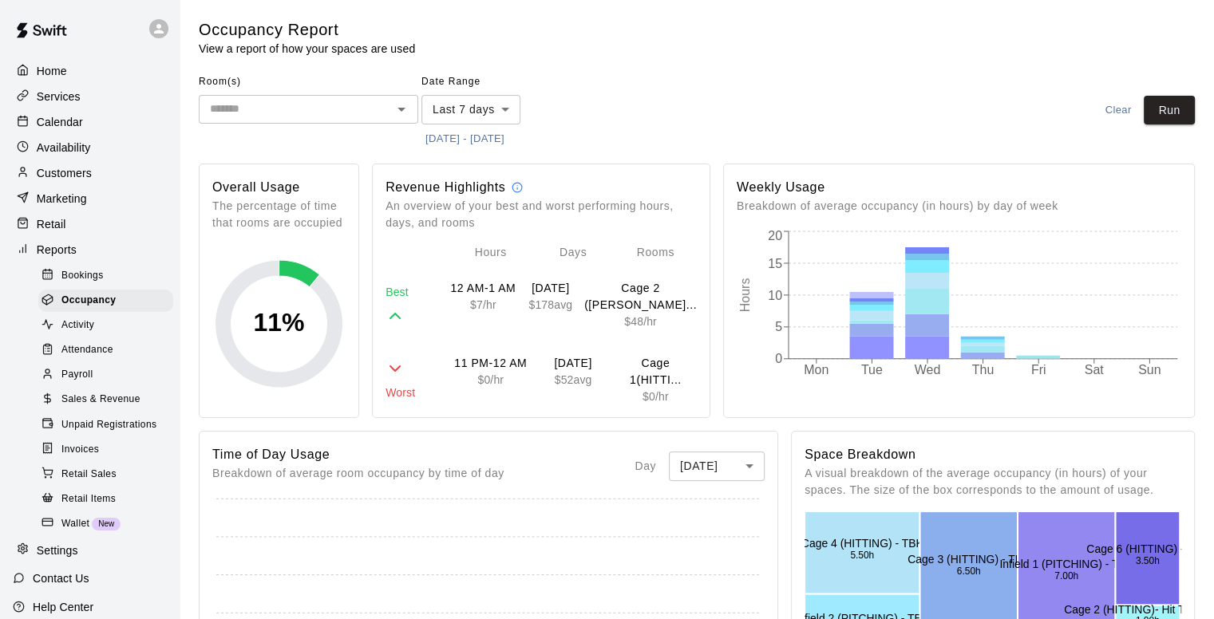
click at [85, 334] on span "Activity" at bounding box center [77, 326] width 33 height 16
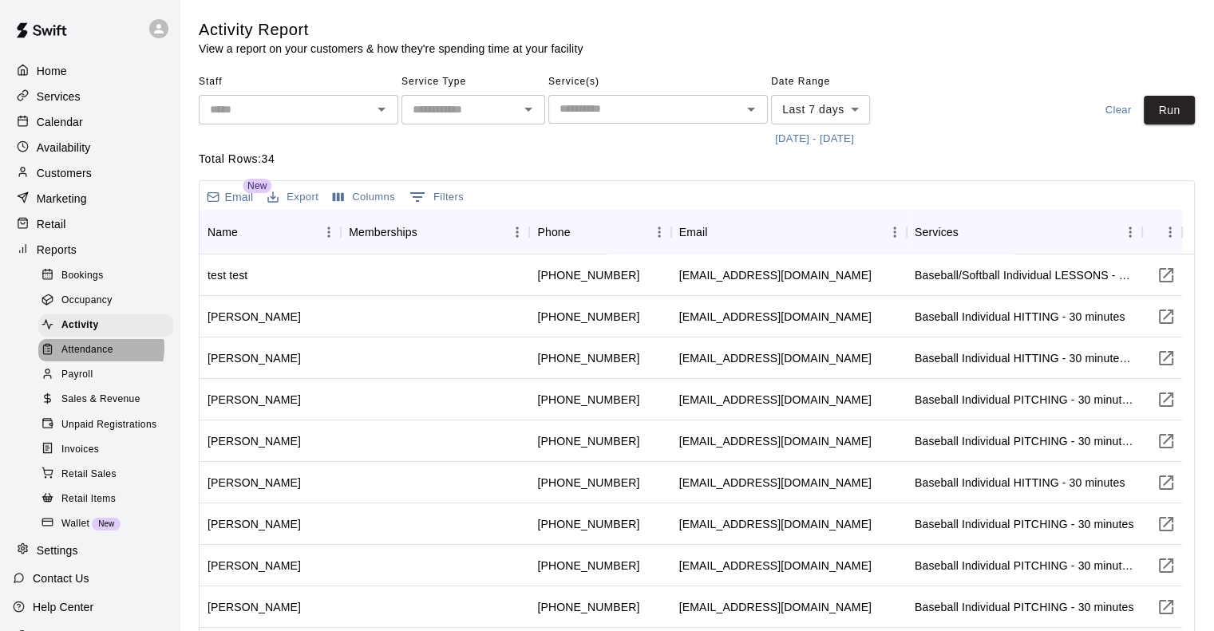
click at [99, 358] on span "Attendance" at bounding box center [87, 350] width 52 height 16
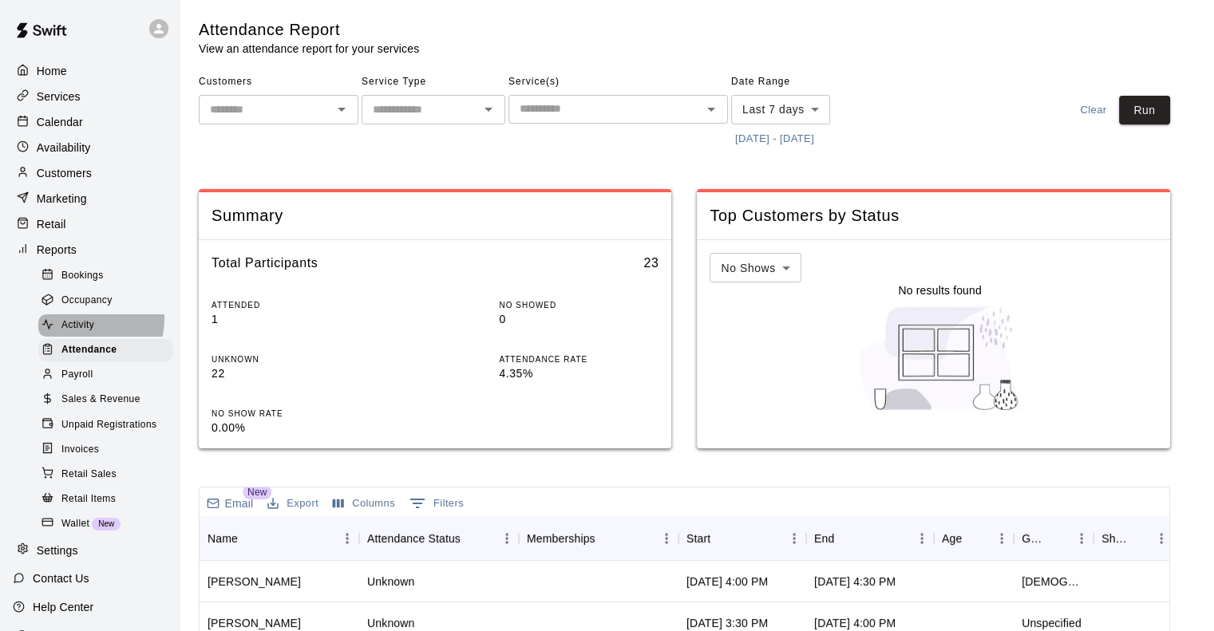
click at [85, 331] on span "Activity" at bounding box center [77, 326] width 33 height 16
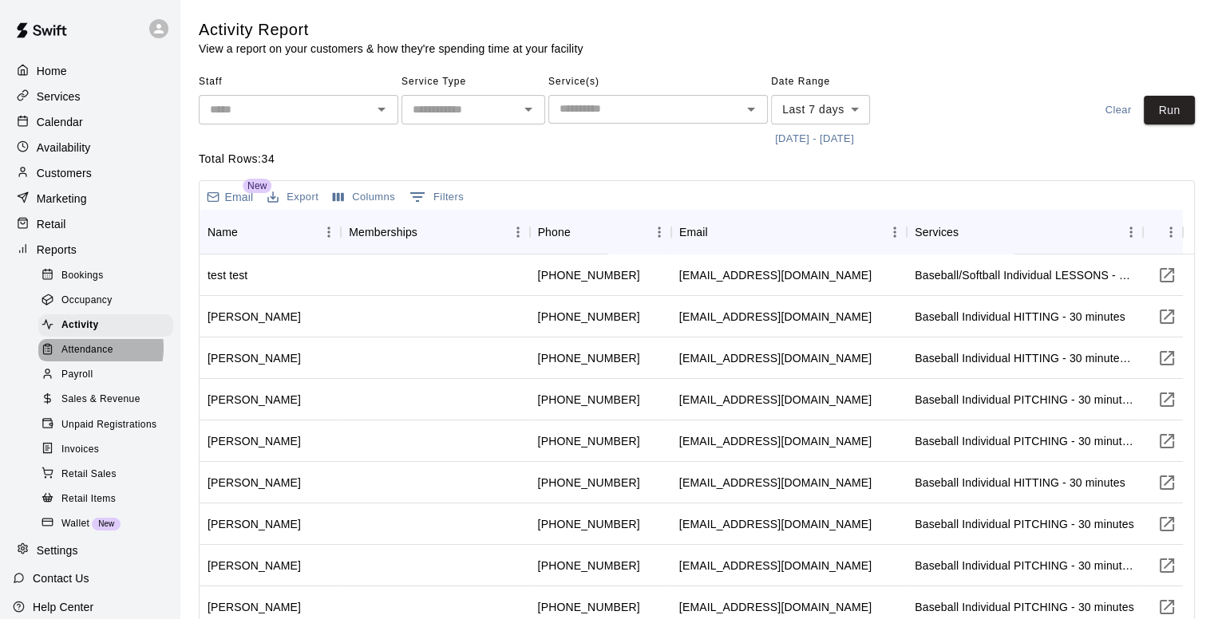
click at [85, 358] on span "Attendance" at bounding box center [87, 350] width 52 height 16
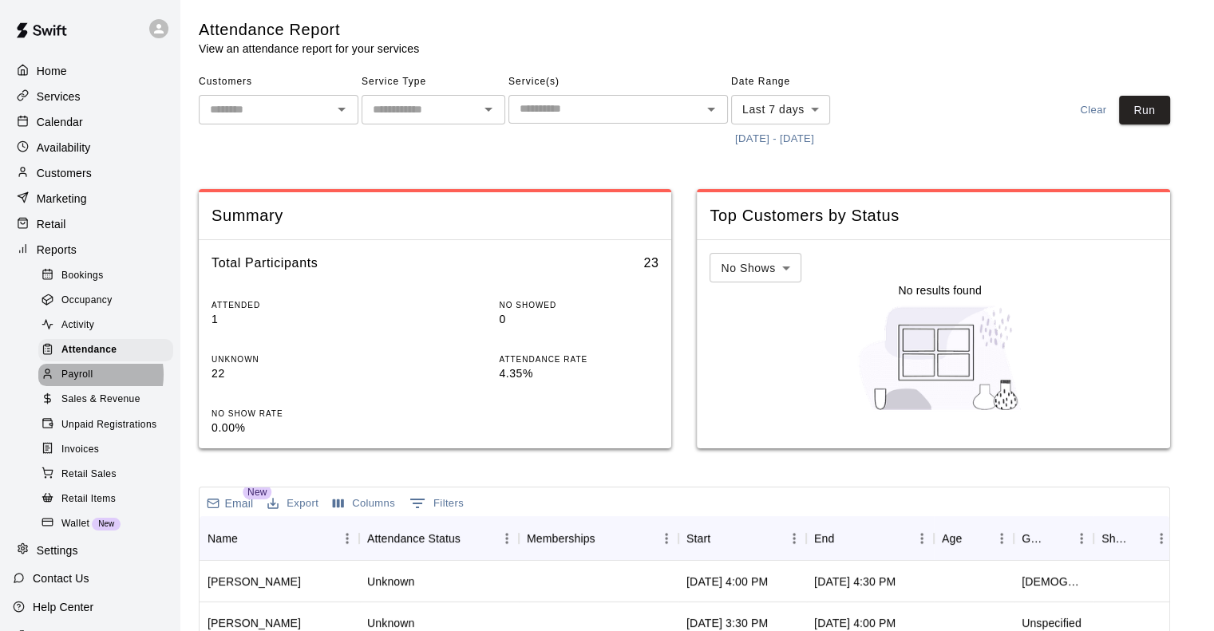
click at [85, 383] on span "Payroll" at bounding box center [76, 375] width 31 height 16
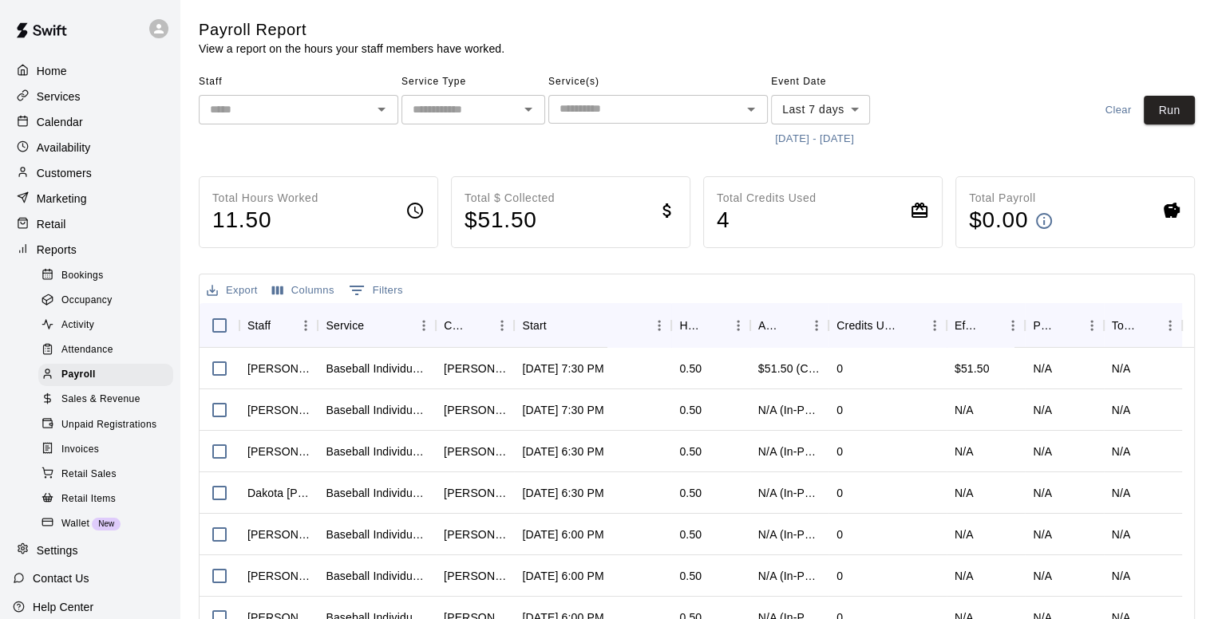
click at [81, 408] on span "Sales & Revenue" at bounding box center [100, 400] width 79 height 16
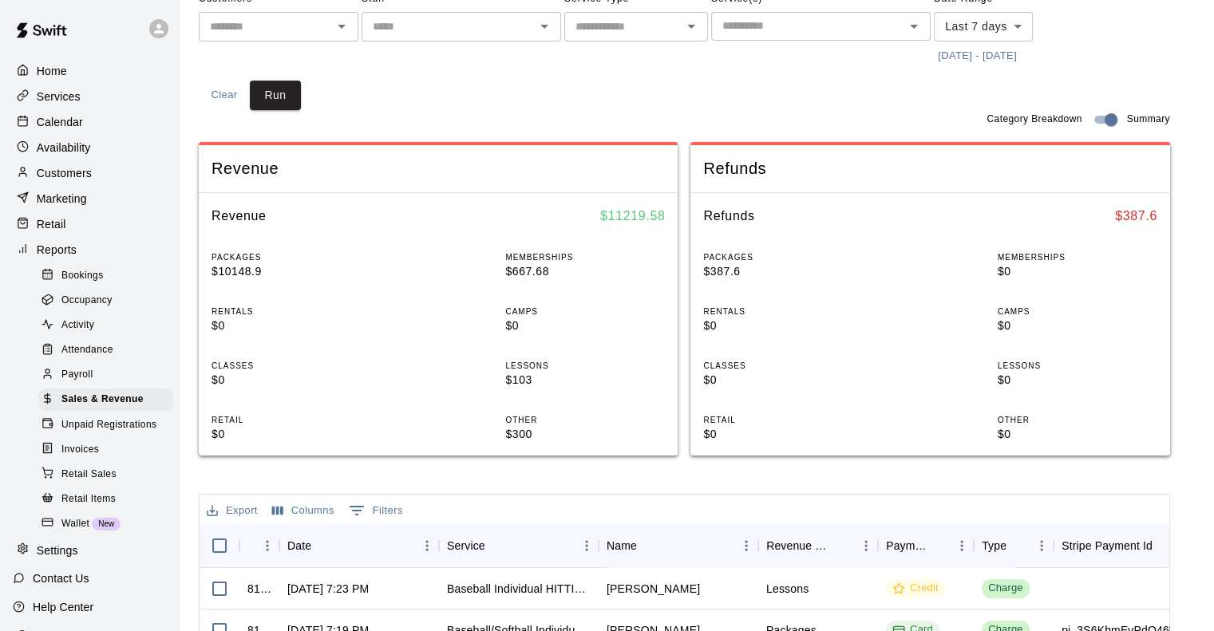
scroll to position [133, 0]
click at [1050, 121] on span "Category Breakdown" at bounding box center [1033, 121] width 95 height 16
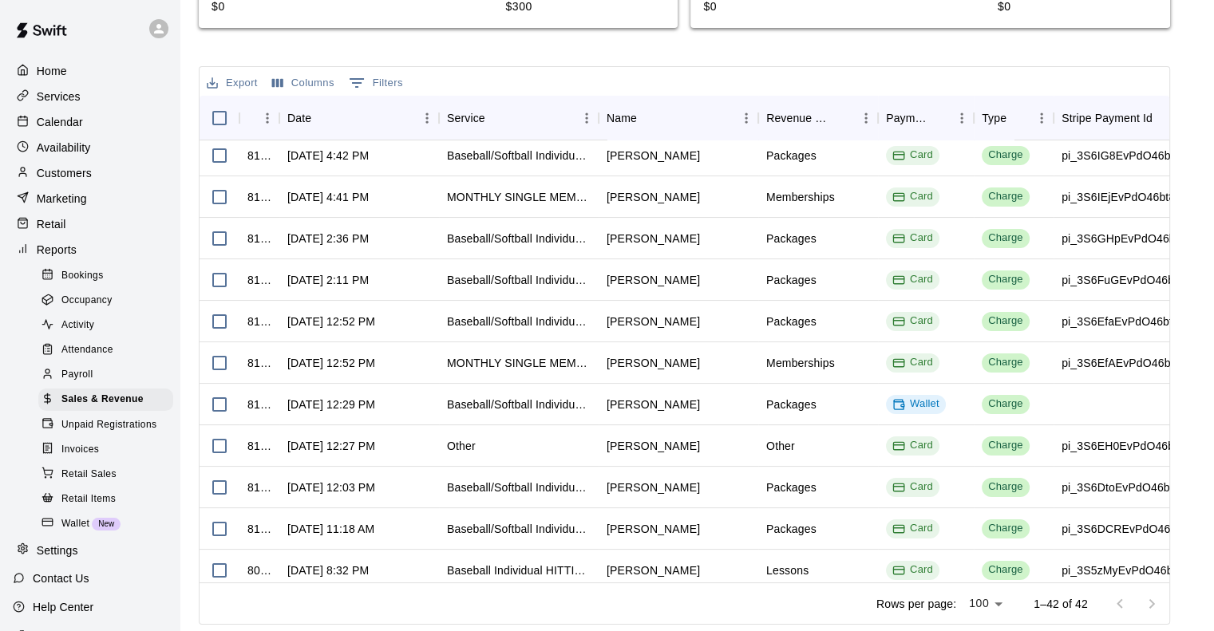
scroll to position [297, 0]
click at [85, 458] on span "Invoices" at bounding box center [80, 450] width 38 height 16
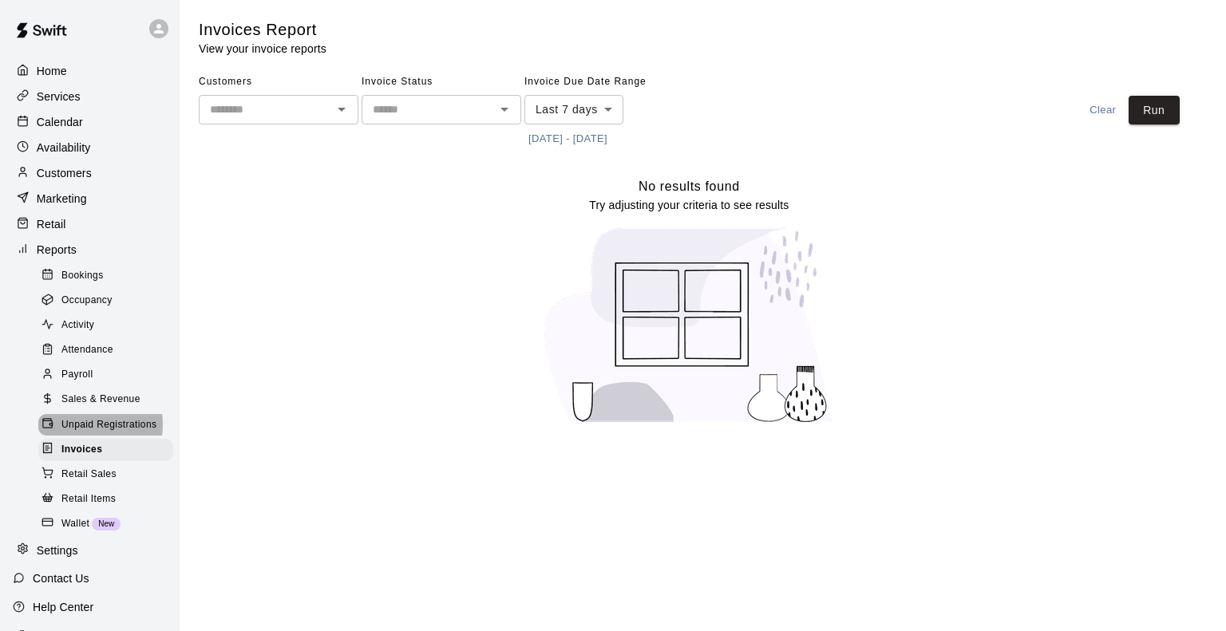
click at [84, 433] on span "Unpaid Registrations" at bounding box center [108, 425] width 95 height 16
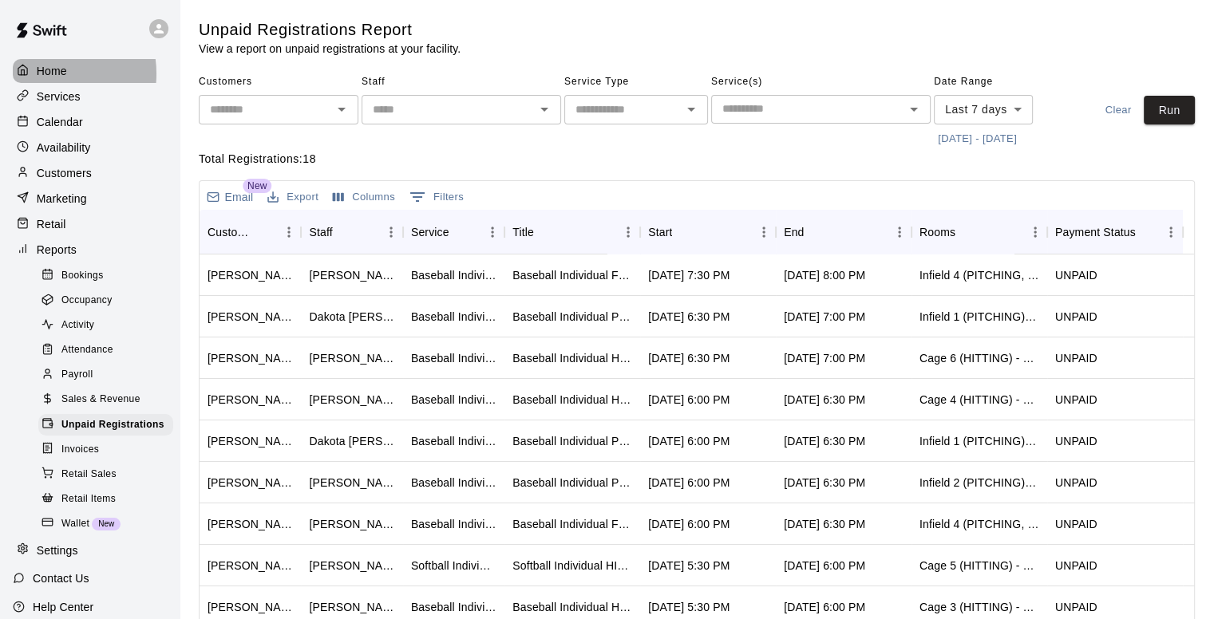
click at [45, 73] on p "Home" at bounding box center [52, 71] width 30 height 16
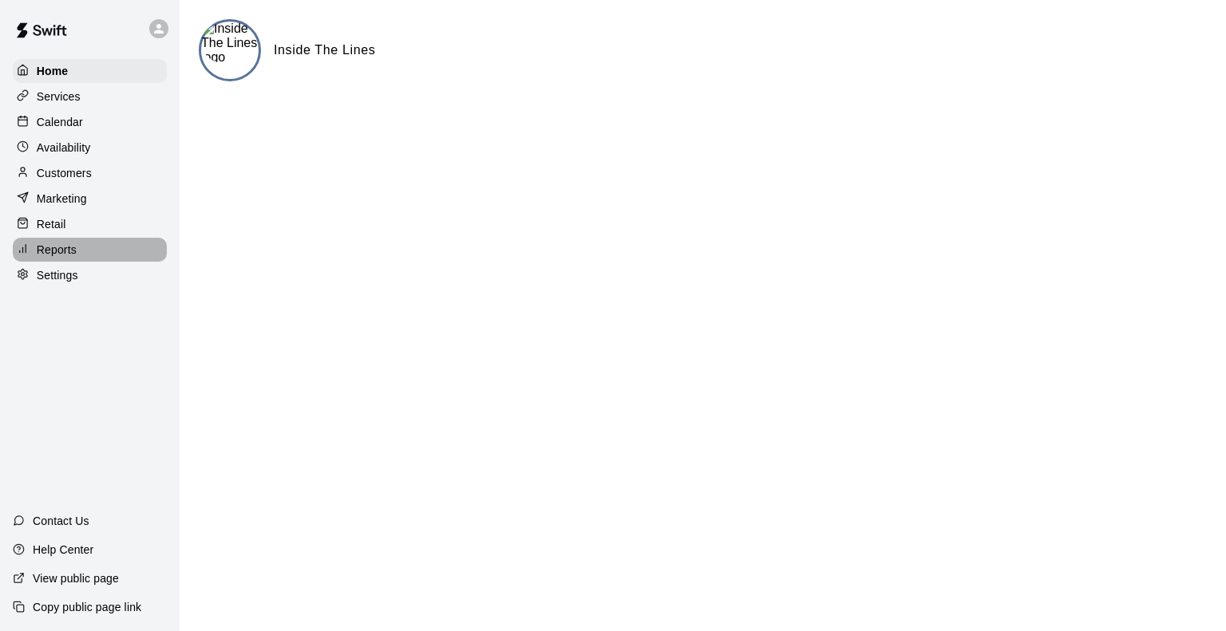
click at [61, 258] on p "Reports" at bounding box center [57, 250] width 40 height 16
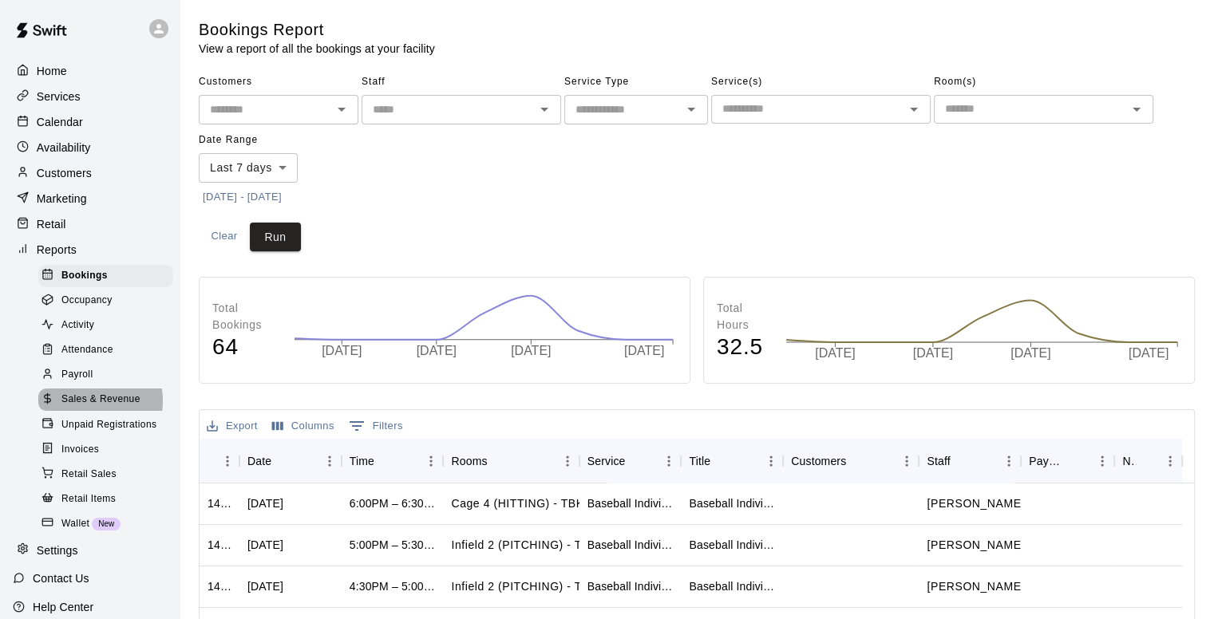
click at [87, 408] on span "Sales & Revenue" at bounding box center [100, 400] width 79 height 16
